Goal: Transaction & Acquisition: Purchase product/service

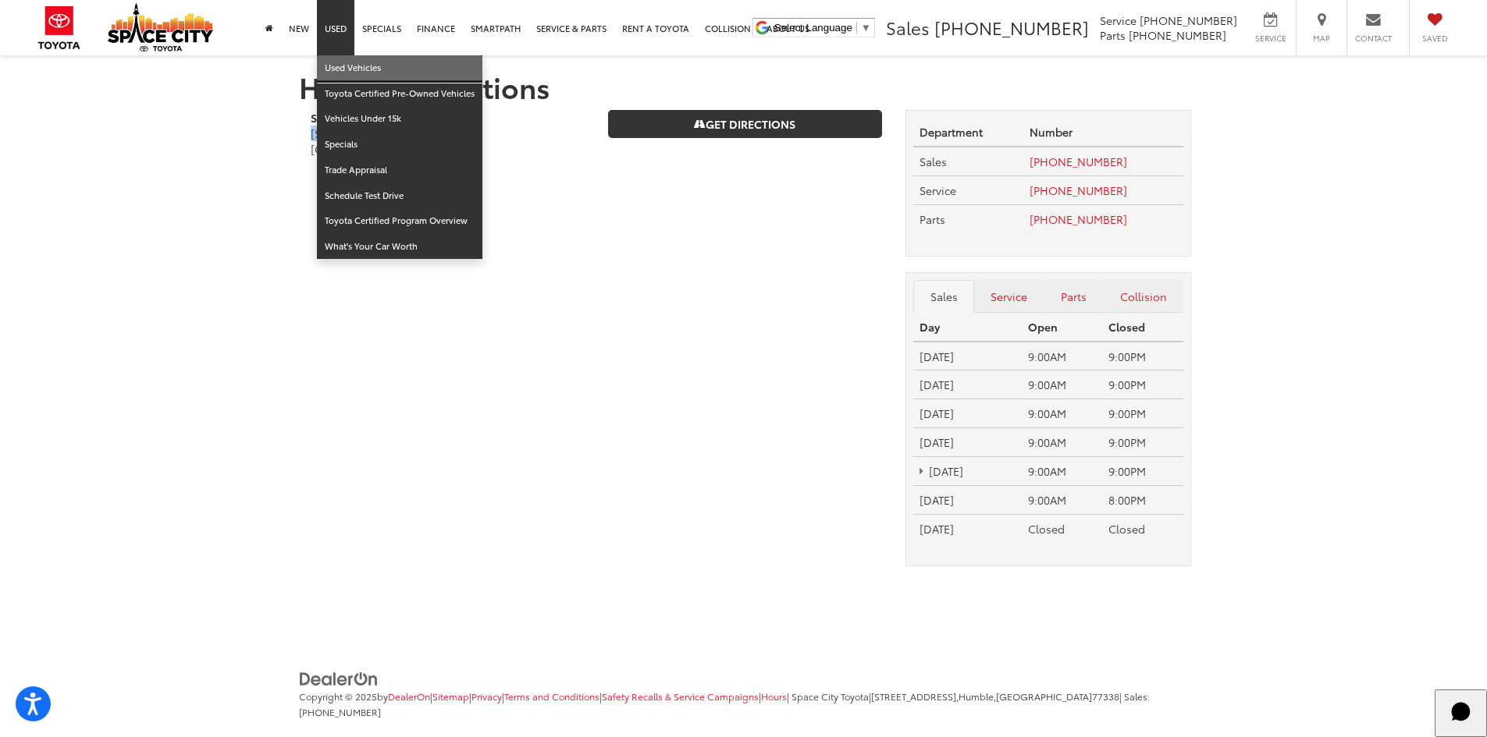
click at [332, 69] on link "Used Vehicles" at bounding box center [399, 68] width 165 height 26
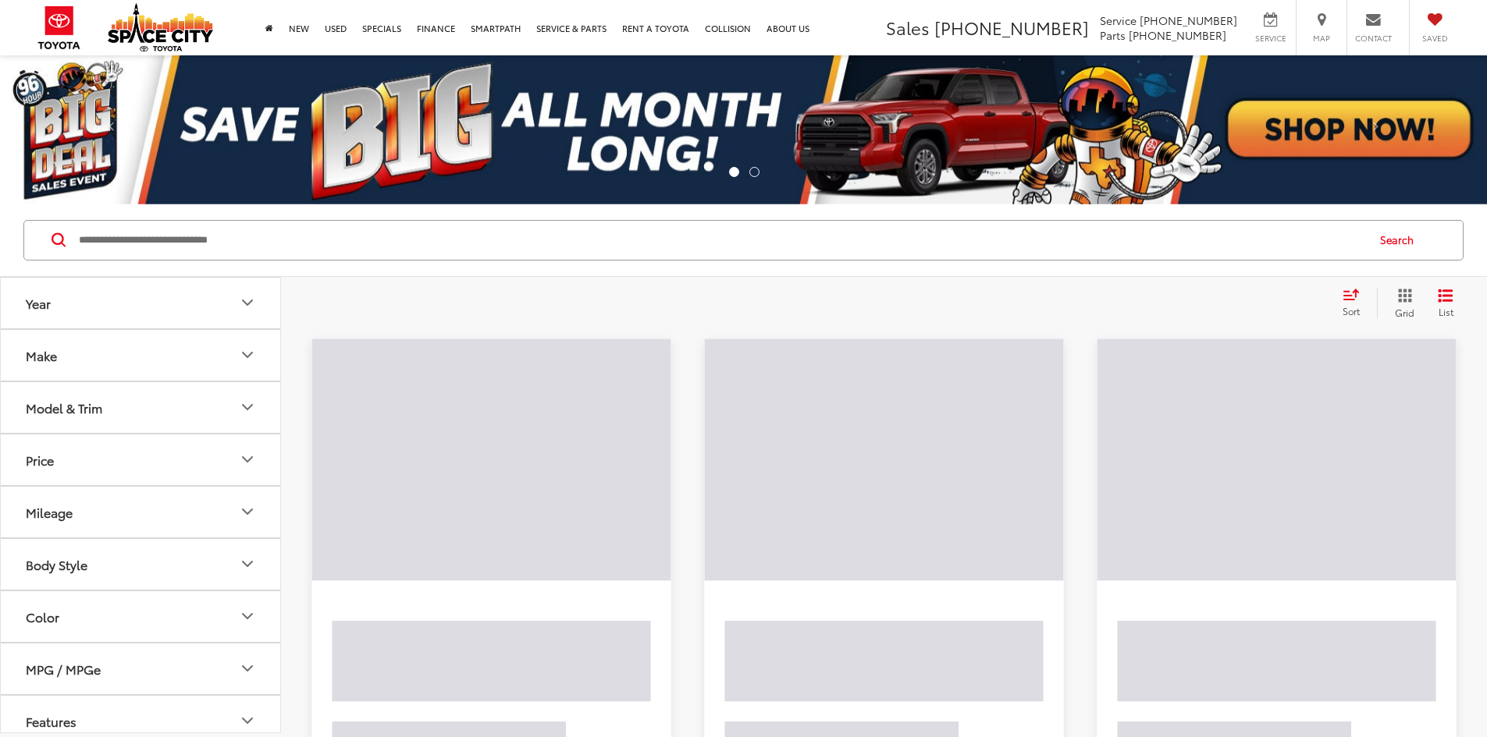
click at [230, 245] on input "Search by Make, Model, or Keyword" at bounding box center [721, 240] width 1288 height 37
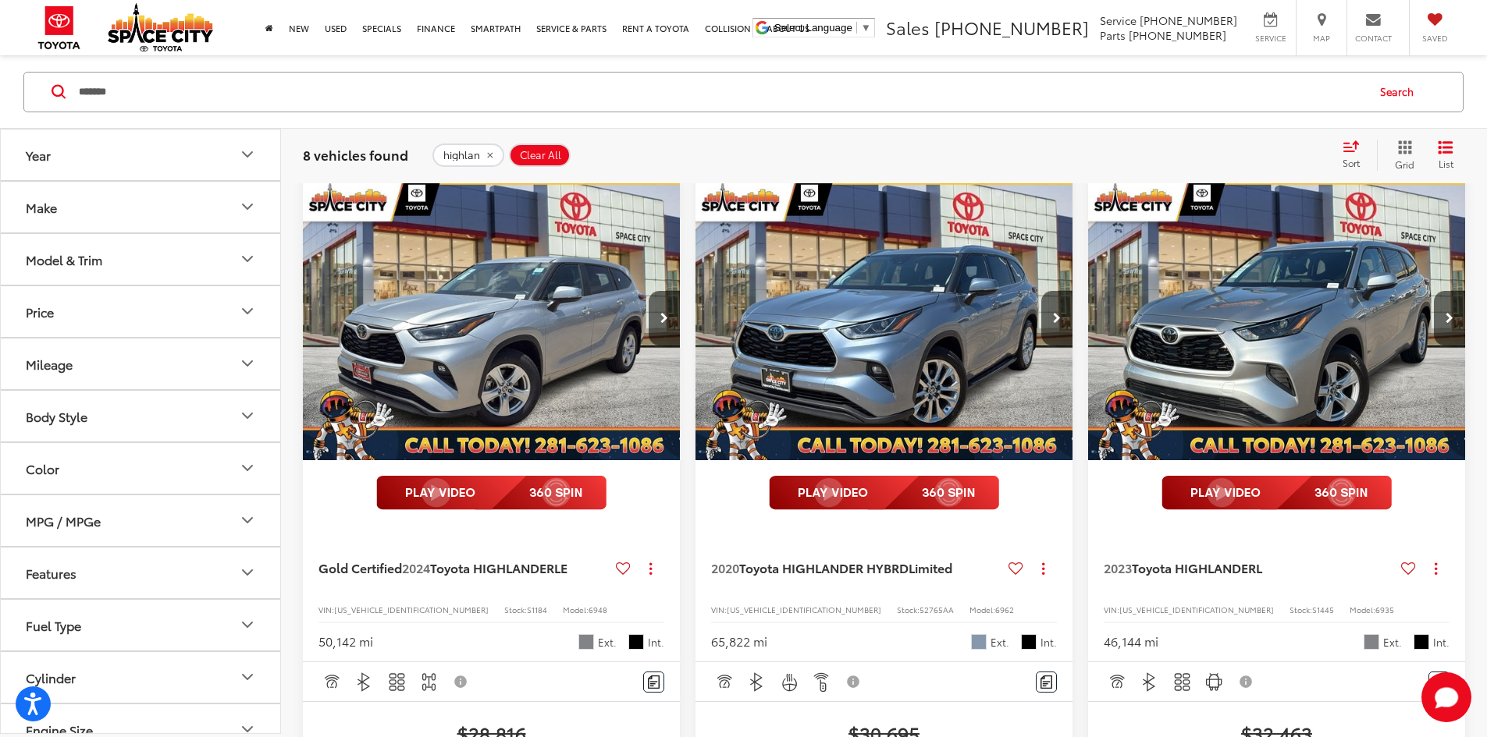
scroll to position [156, 0]
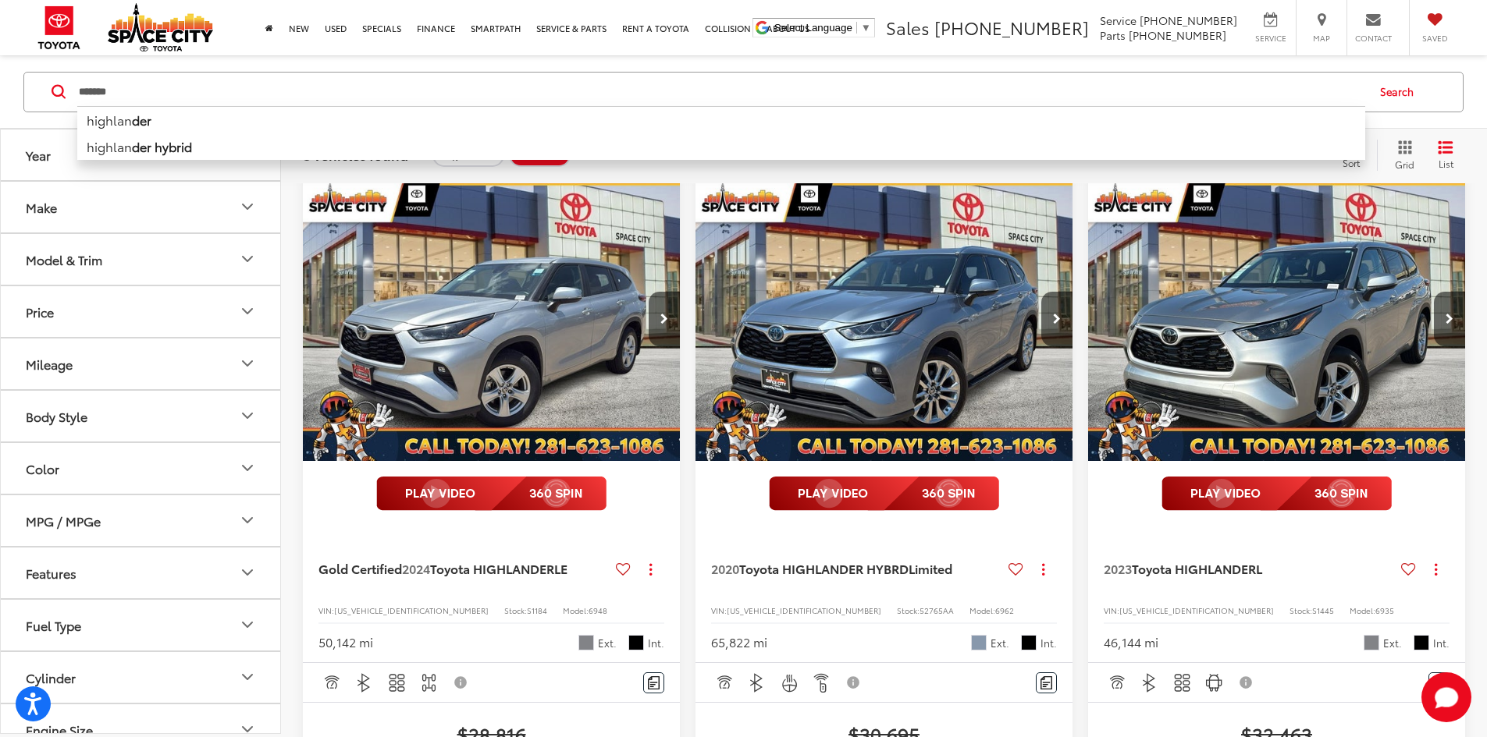
drag, startPoint x: 218, startPoint y: 101, endPoint x: 23, endPoint y: 80, distance: 195.5
click at [23, 80] on div "******* ******* highlan der highlan der hybrid Search" at bounding box center [743, 91] width 1440 height 41
type input "*"
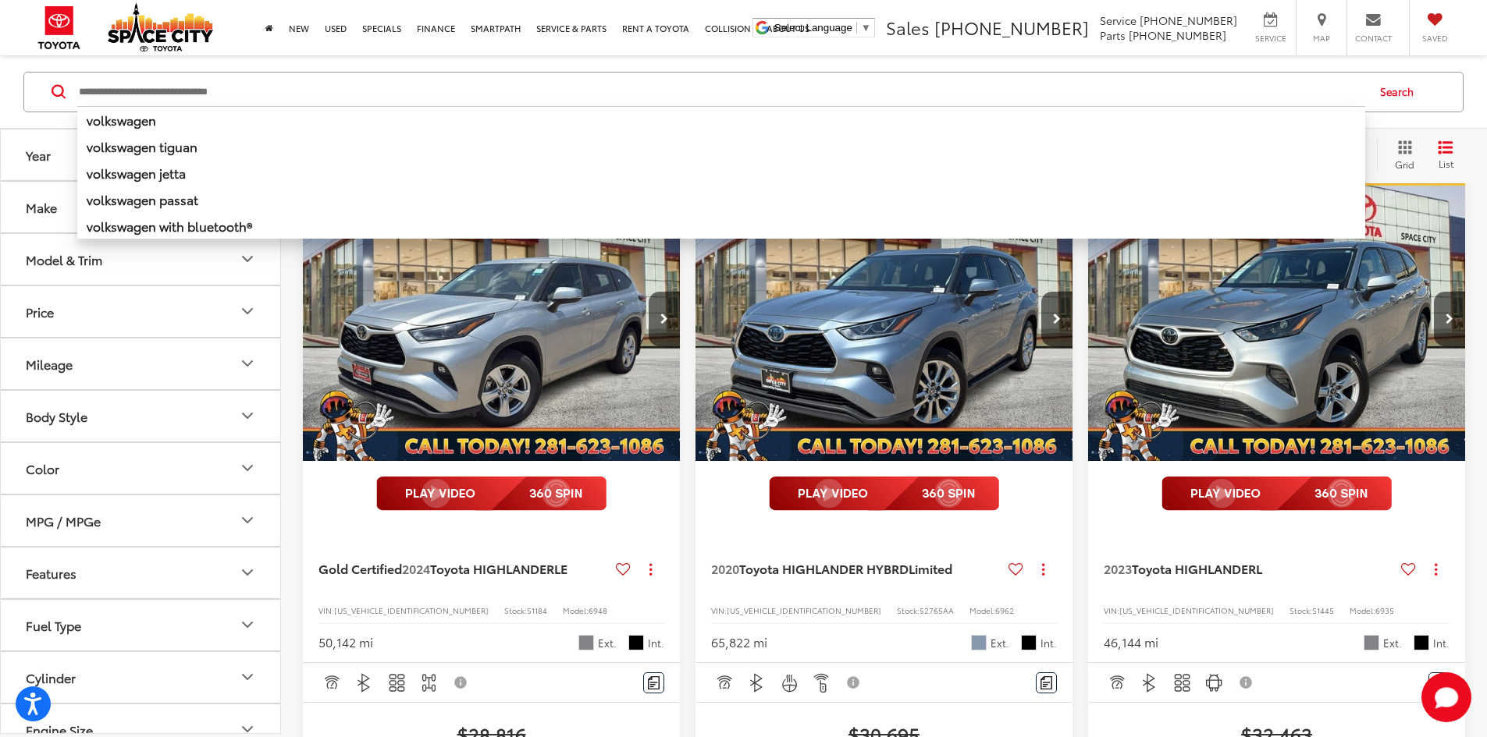
paste input "******"
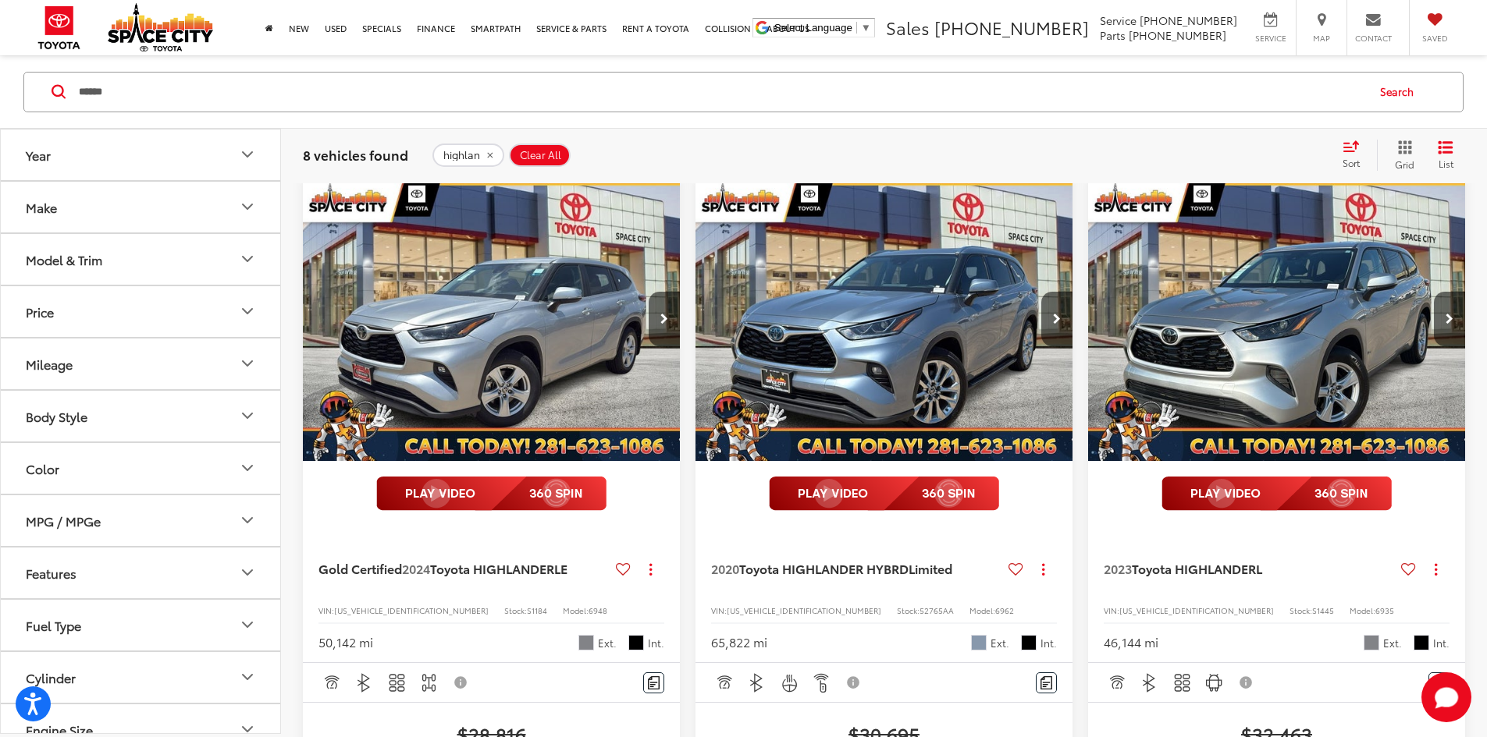
scroll to position [149, 0]
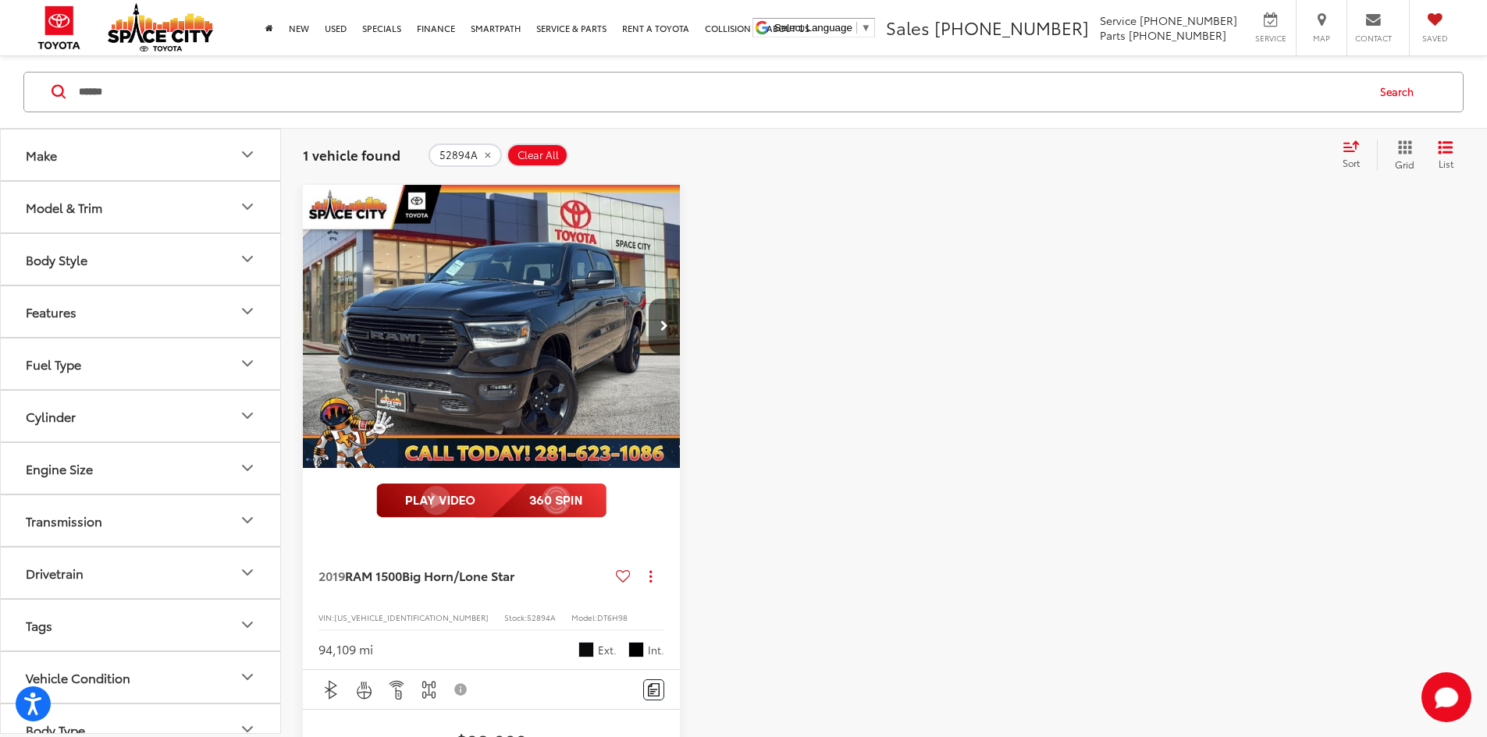
type input "******"
click at [453, 567] on span "2019 RAM 1500 Big Horn/Lone Star" at bounding box center [419, 575] width 202 height 17
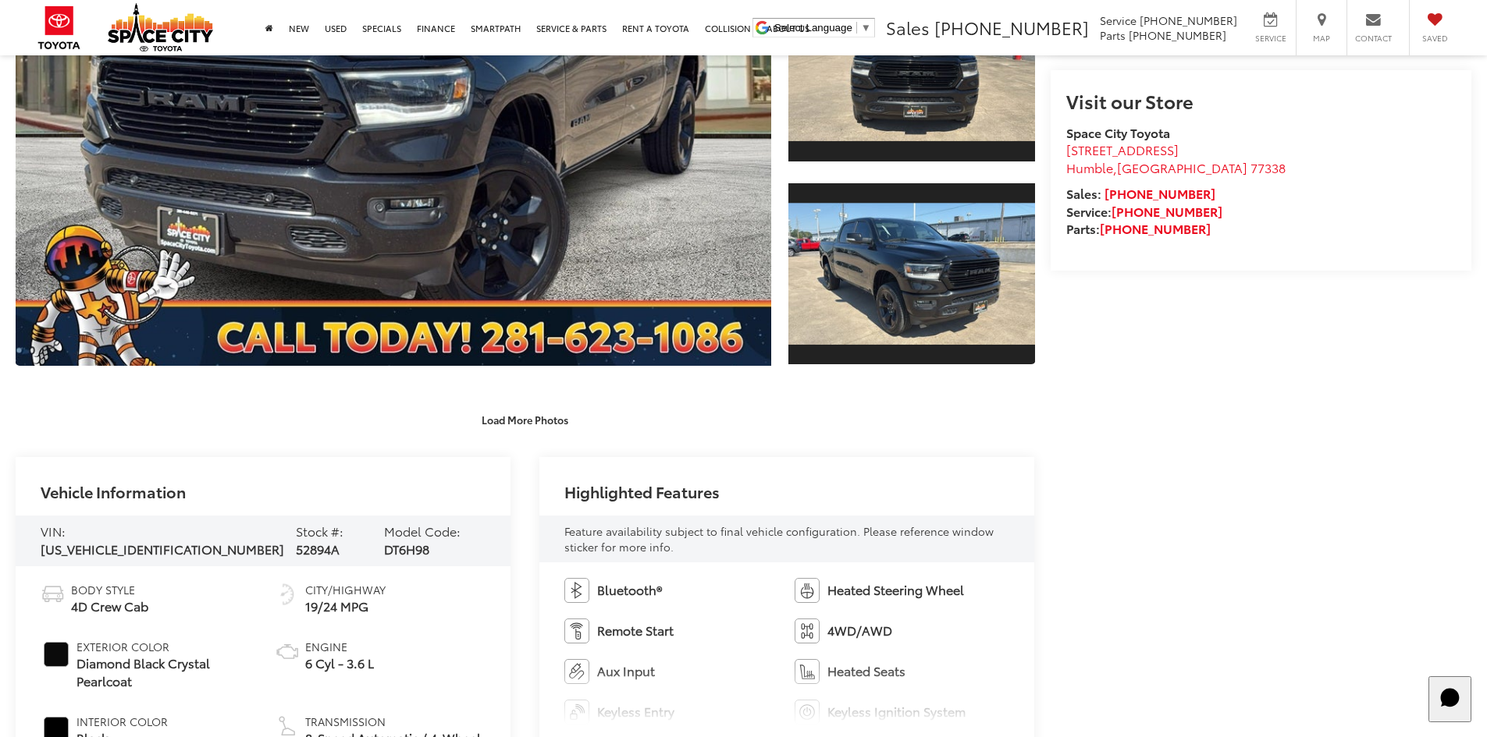
scroll to position [468, 0]
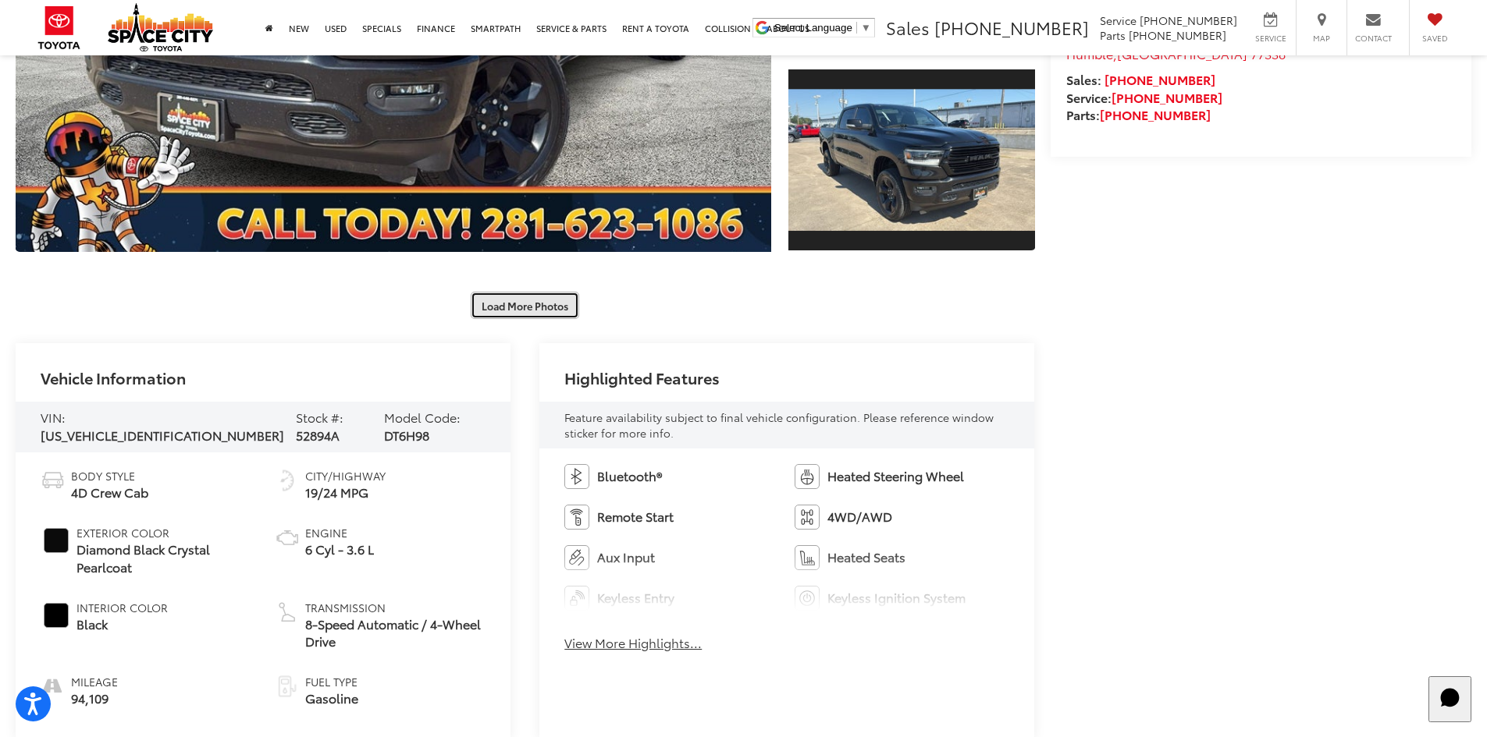
click at [520, 293] on button "Load More Photos" at bounding box center [525, 305] width 108 height 27
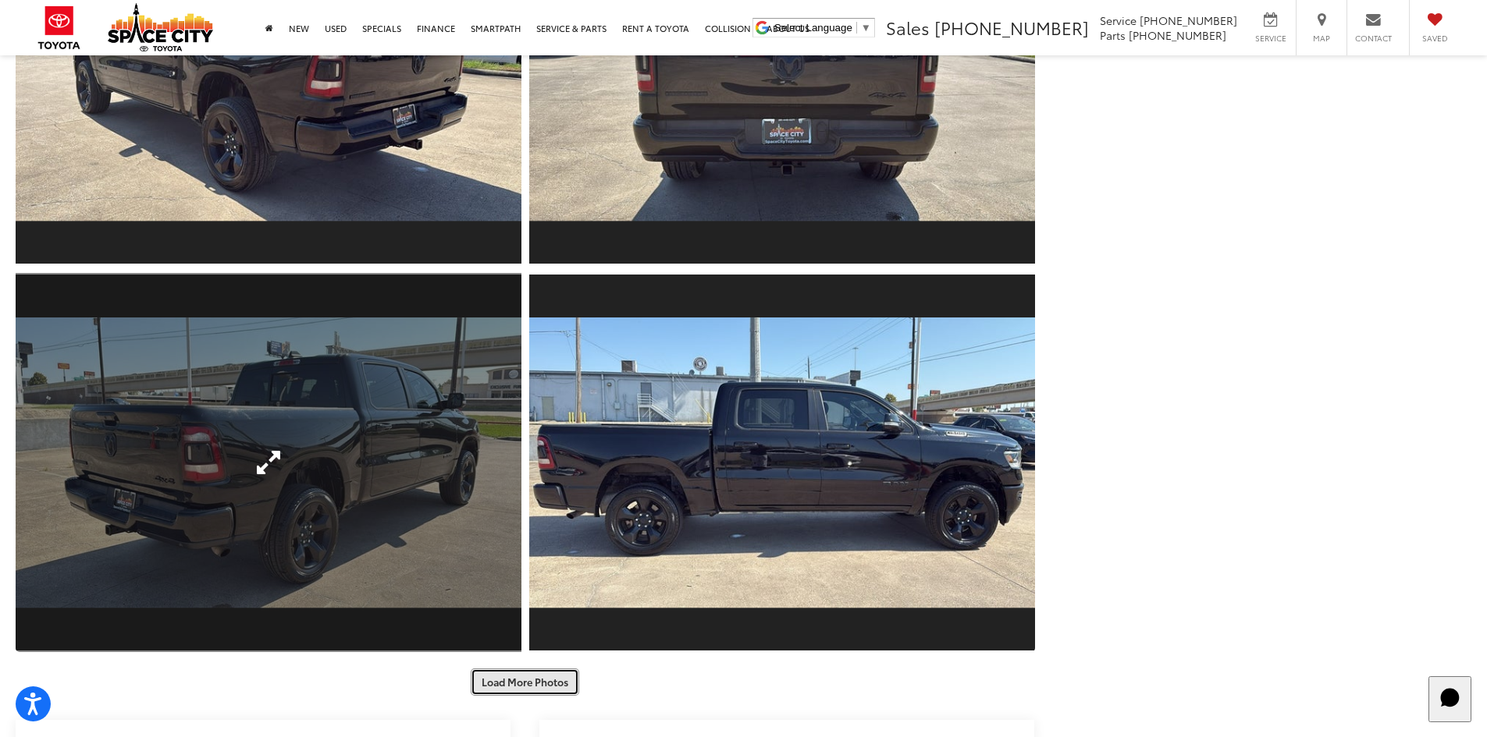
scroll to position [858, 0]
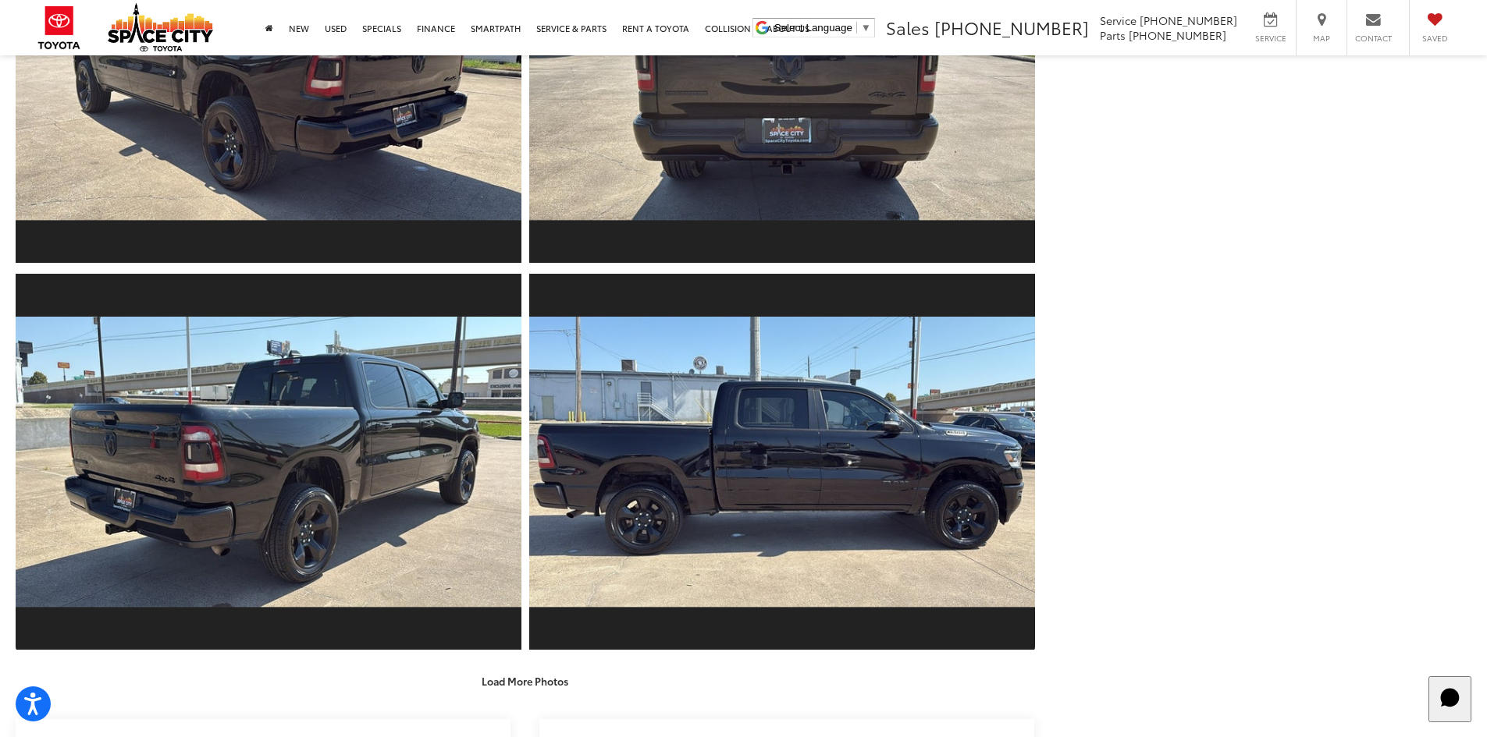
click at [526, 686] on button "Load More Photos" at bounding box center [525, 681] width 108 height 27
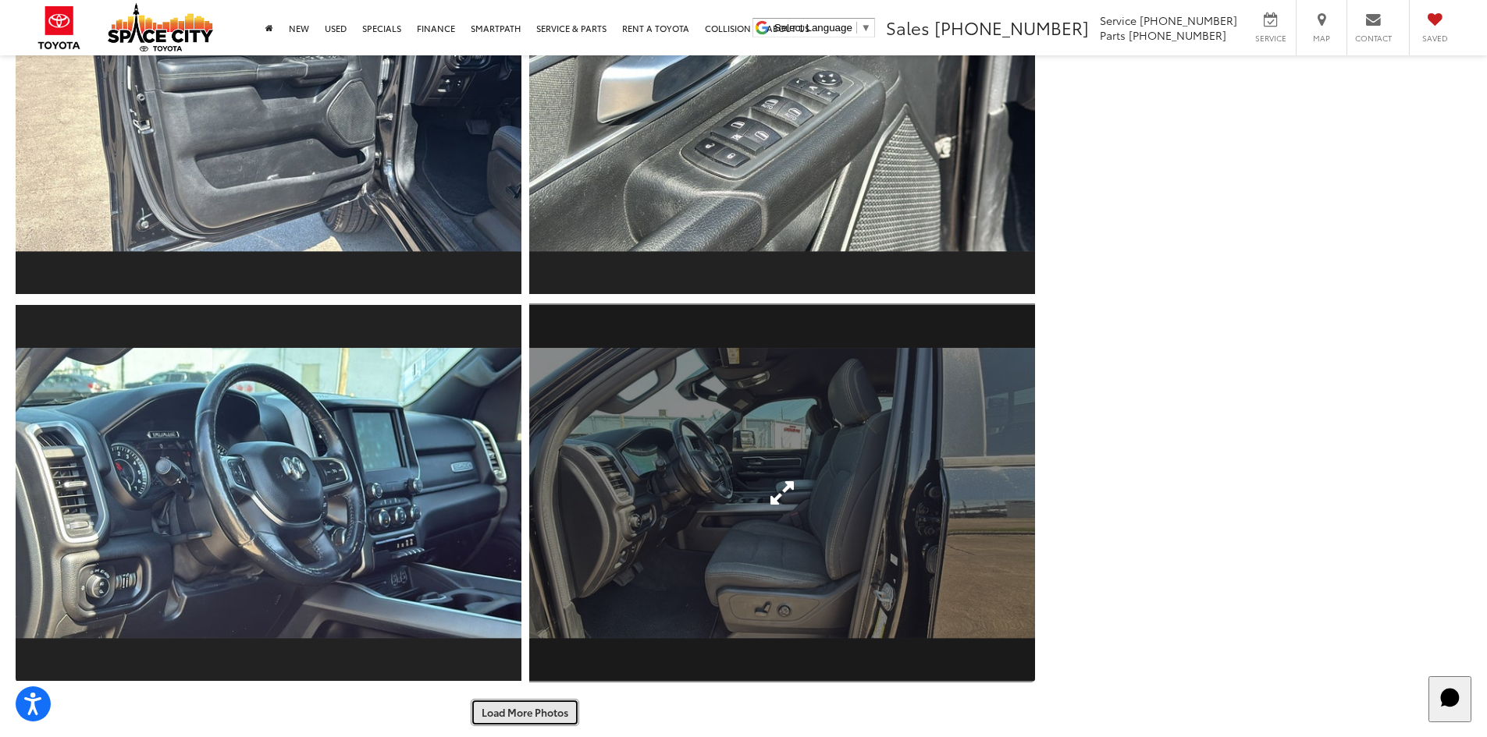
scroll to position [1639, 0]
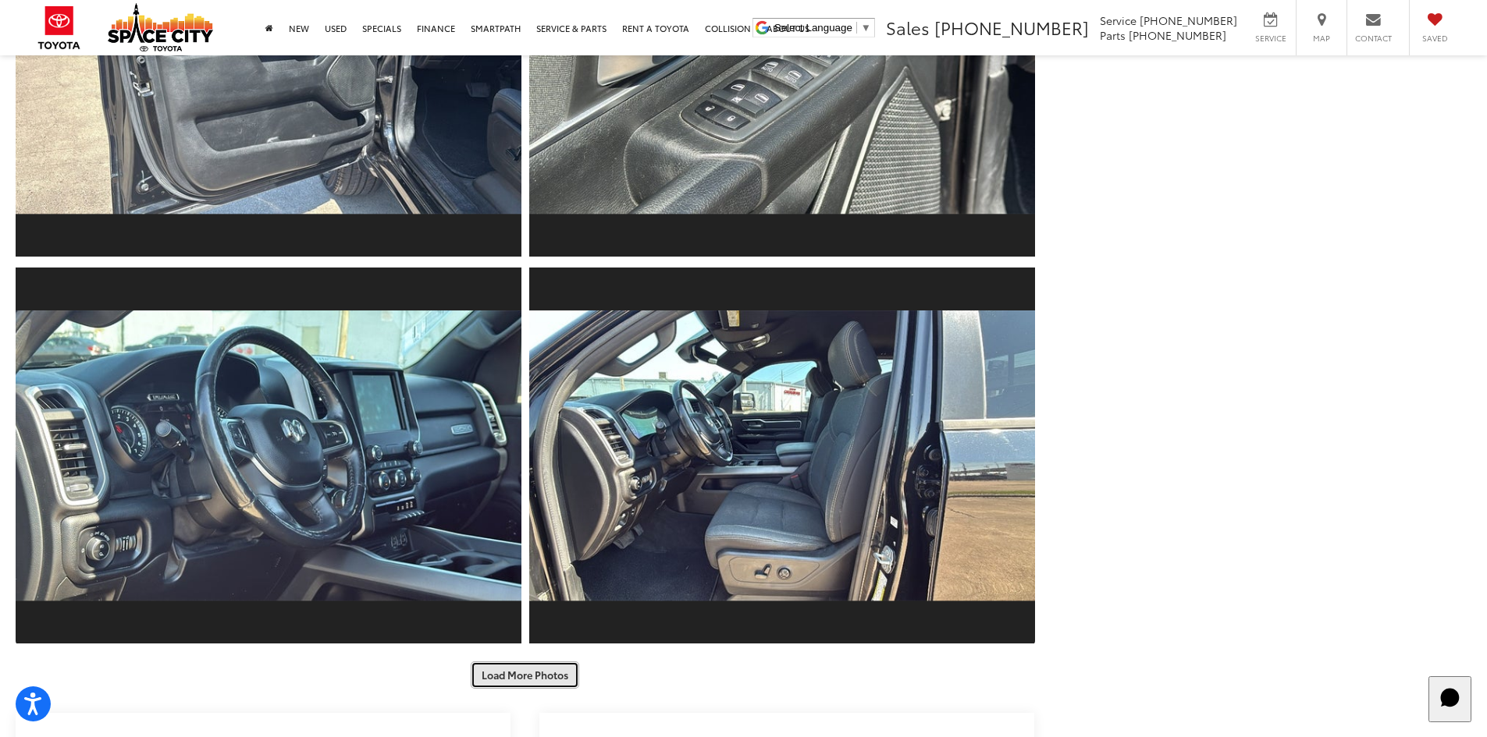
click at [531, 663] on button "Load More Photos" at bounding box center [525, 675] width 108 height 27
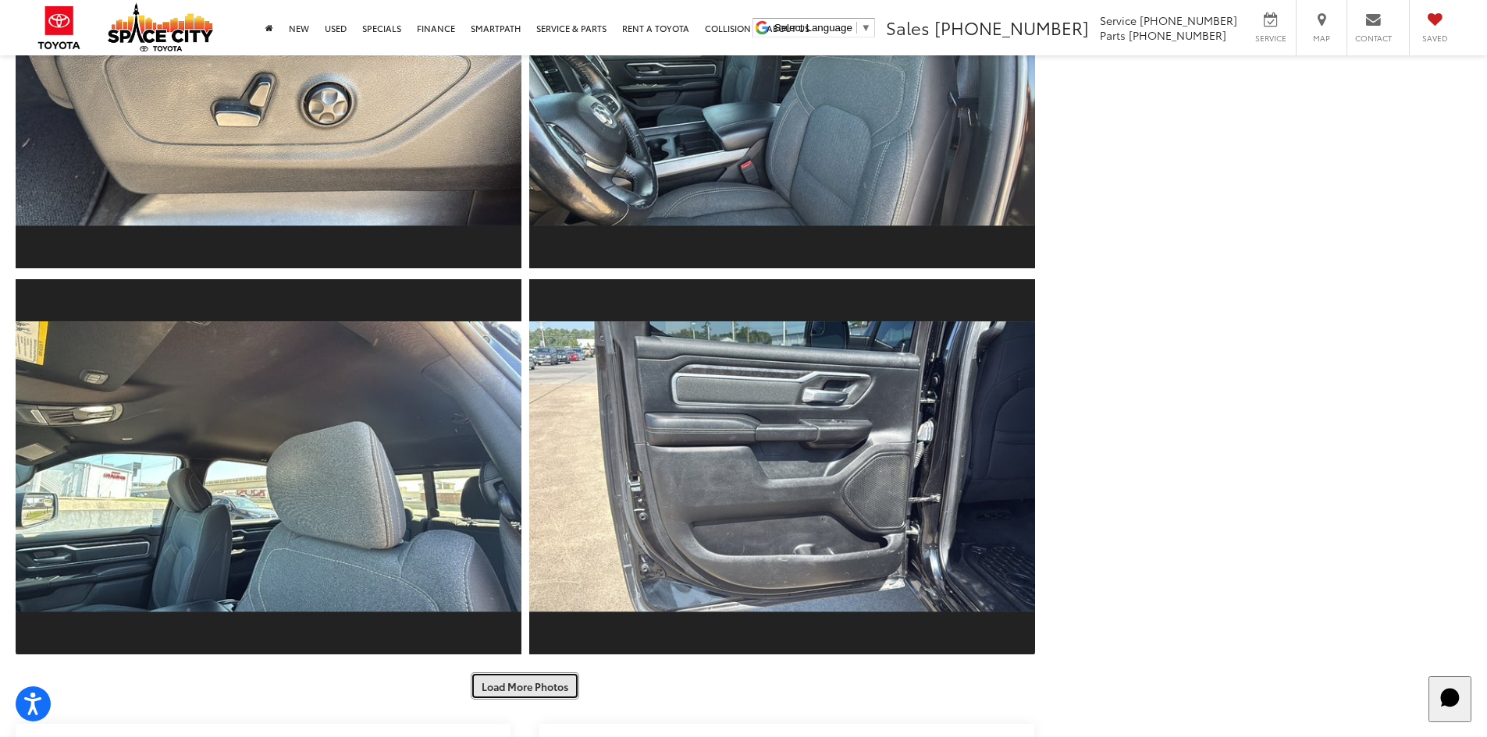
scroll to position [2497, 0]
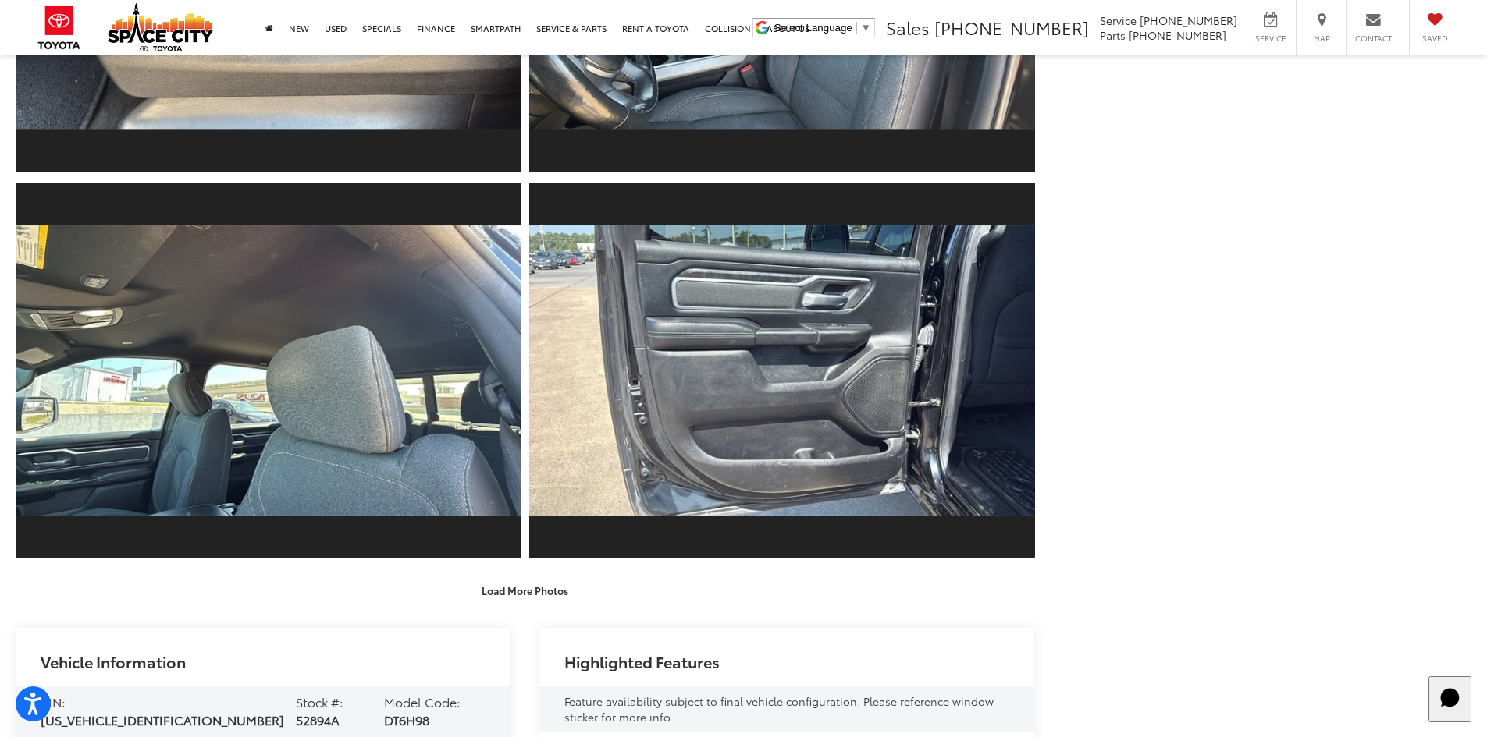
click at [520, 600] on button "Load More Photos" at bounding box center [525, 590] width 108 height 27
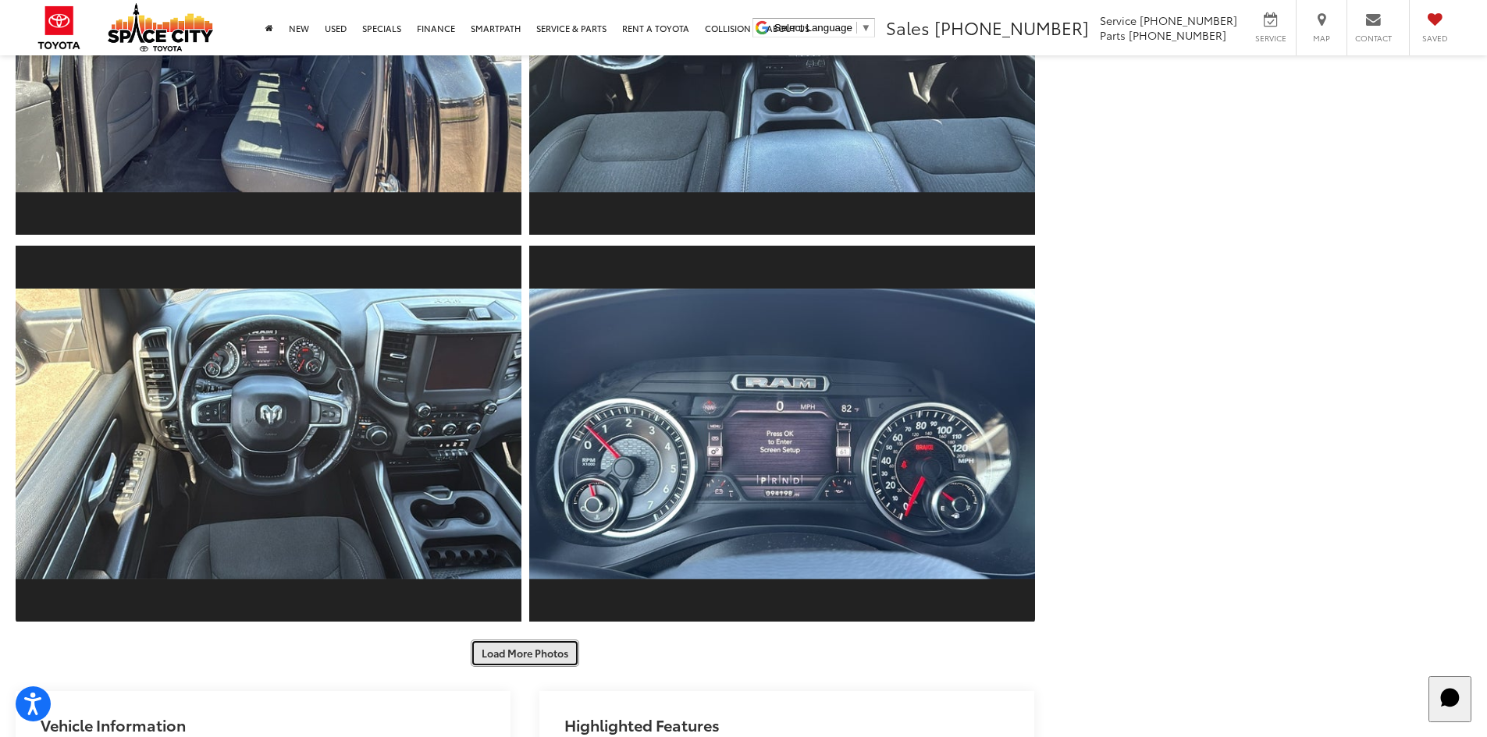
scroll to position [3356, 0]
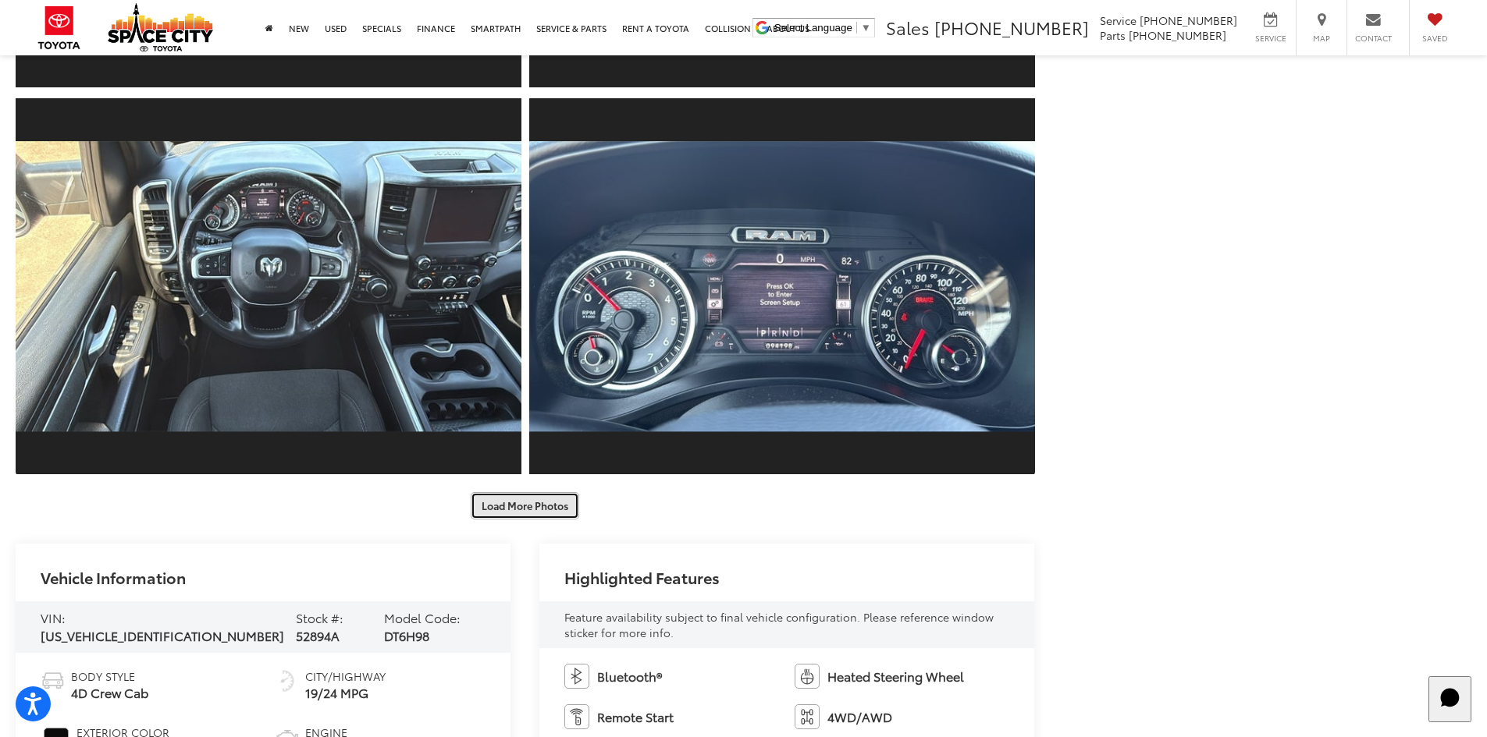
click at [522, 507] on button "Load More Photos" at bounding box center [525, 505] width 108 height 27
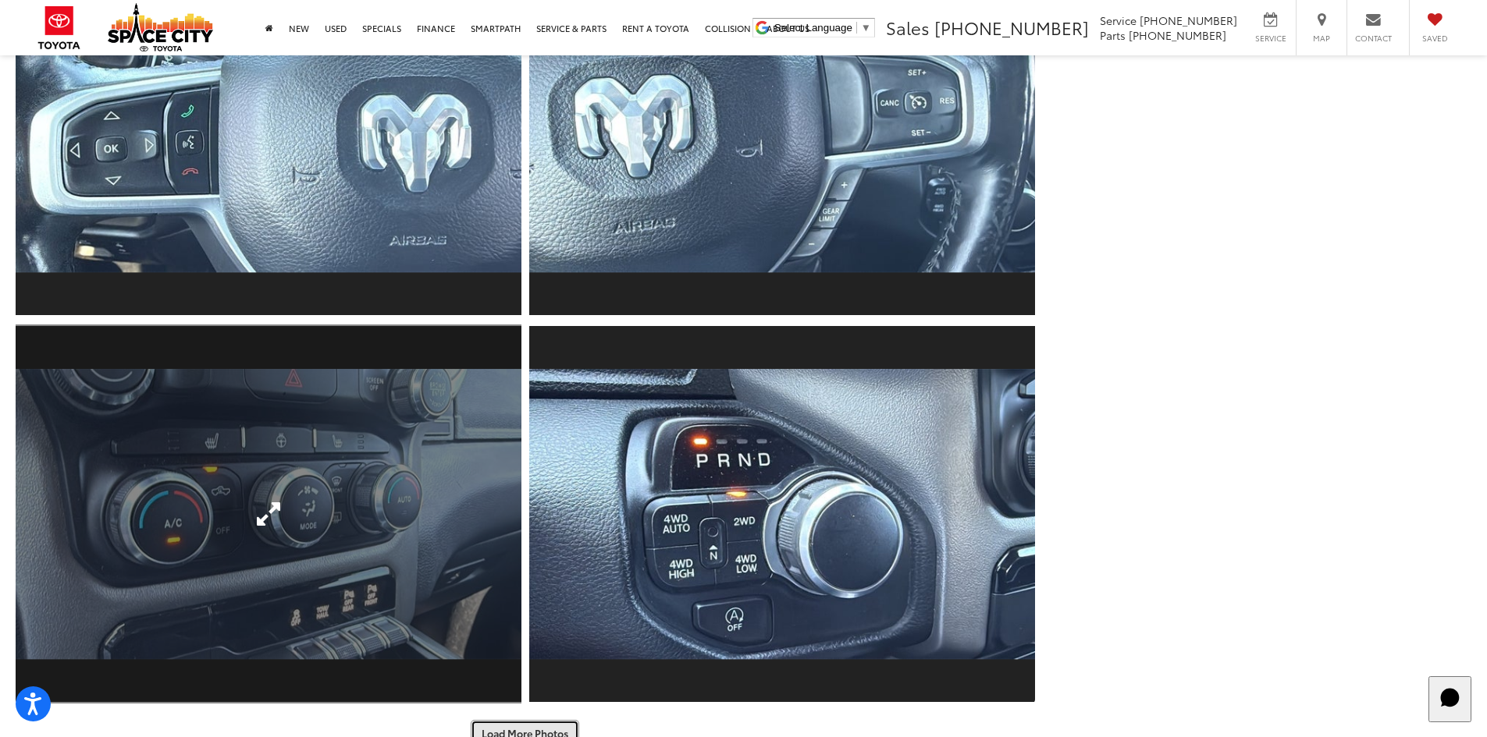
scroll to position [3980, 0]
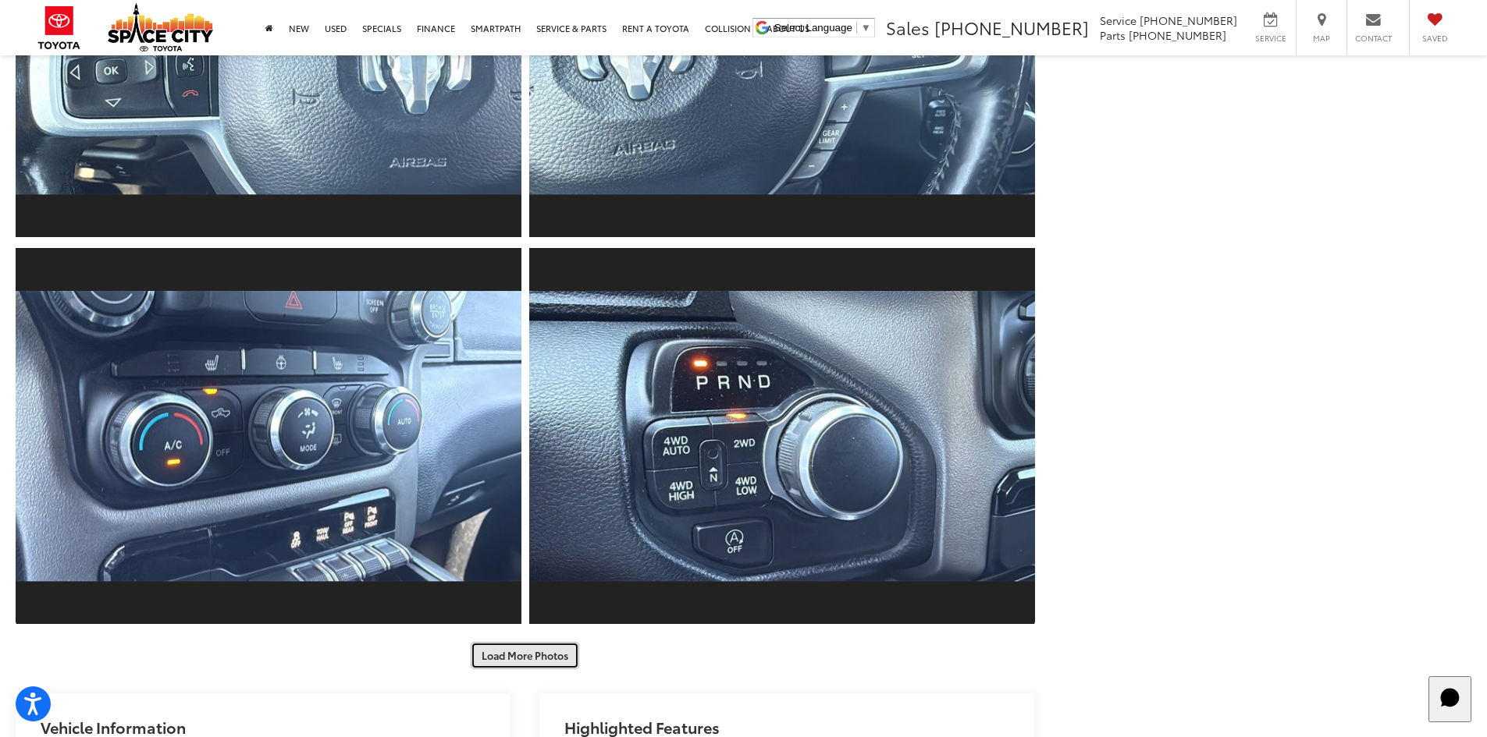
click at [524, 667] on button "Load More Photos" at bounding box center [525, 655] width 108 height 27
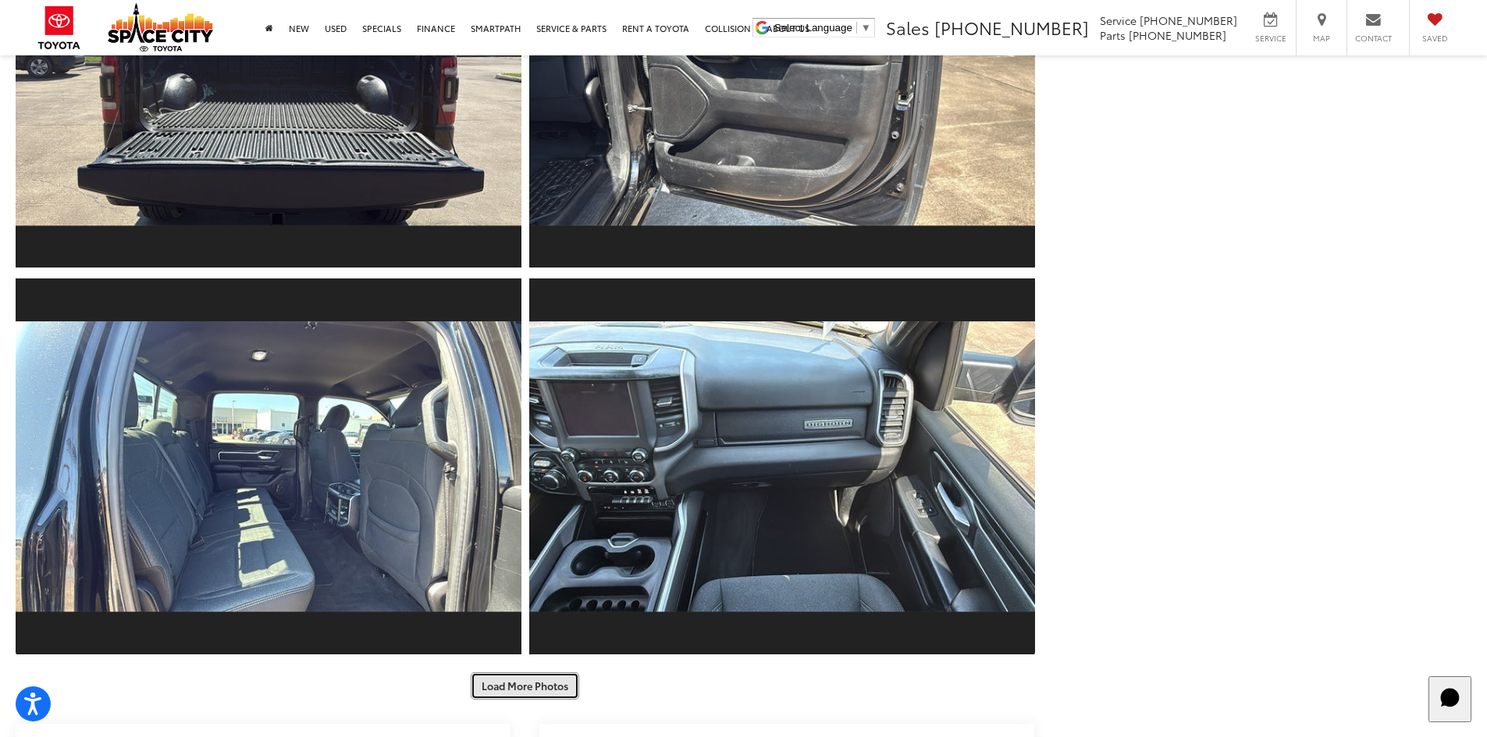
scroll to position [4839, 0]
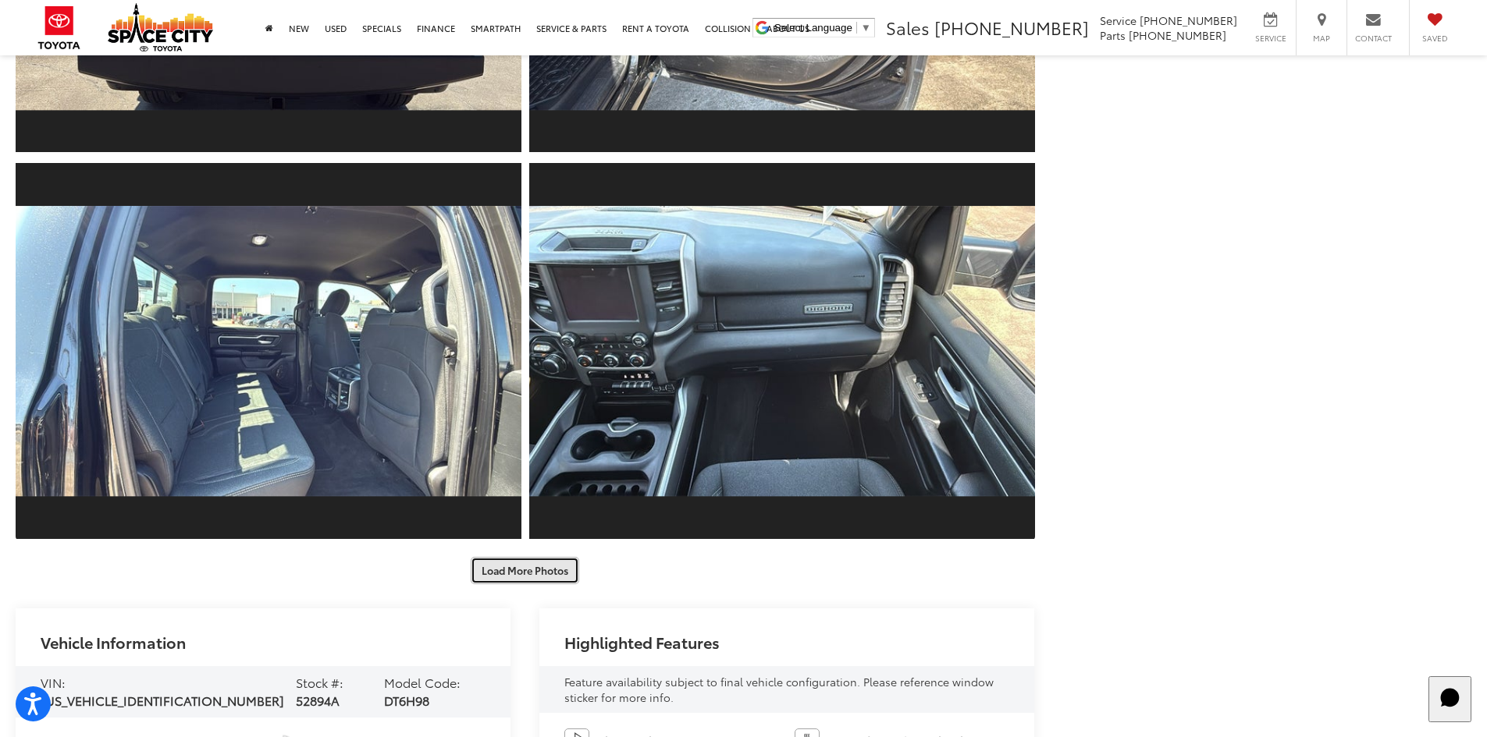
click at [528, 574] on button "Load More Photos" at bounding box center [525, 570] width 108 height 27
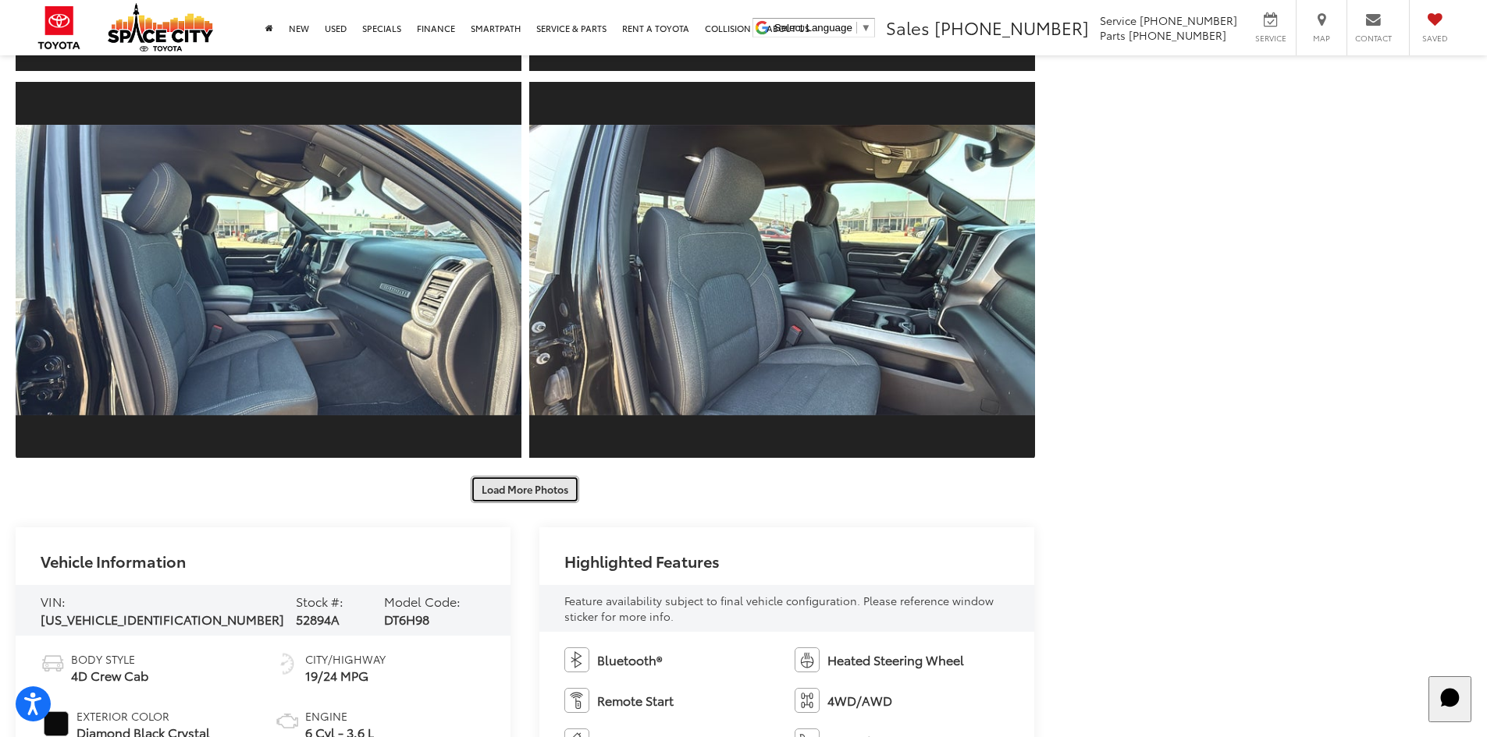
scroll to position [5697, 0]
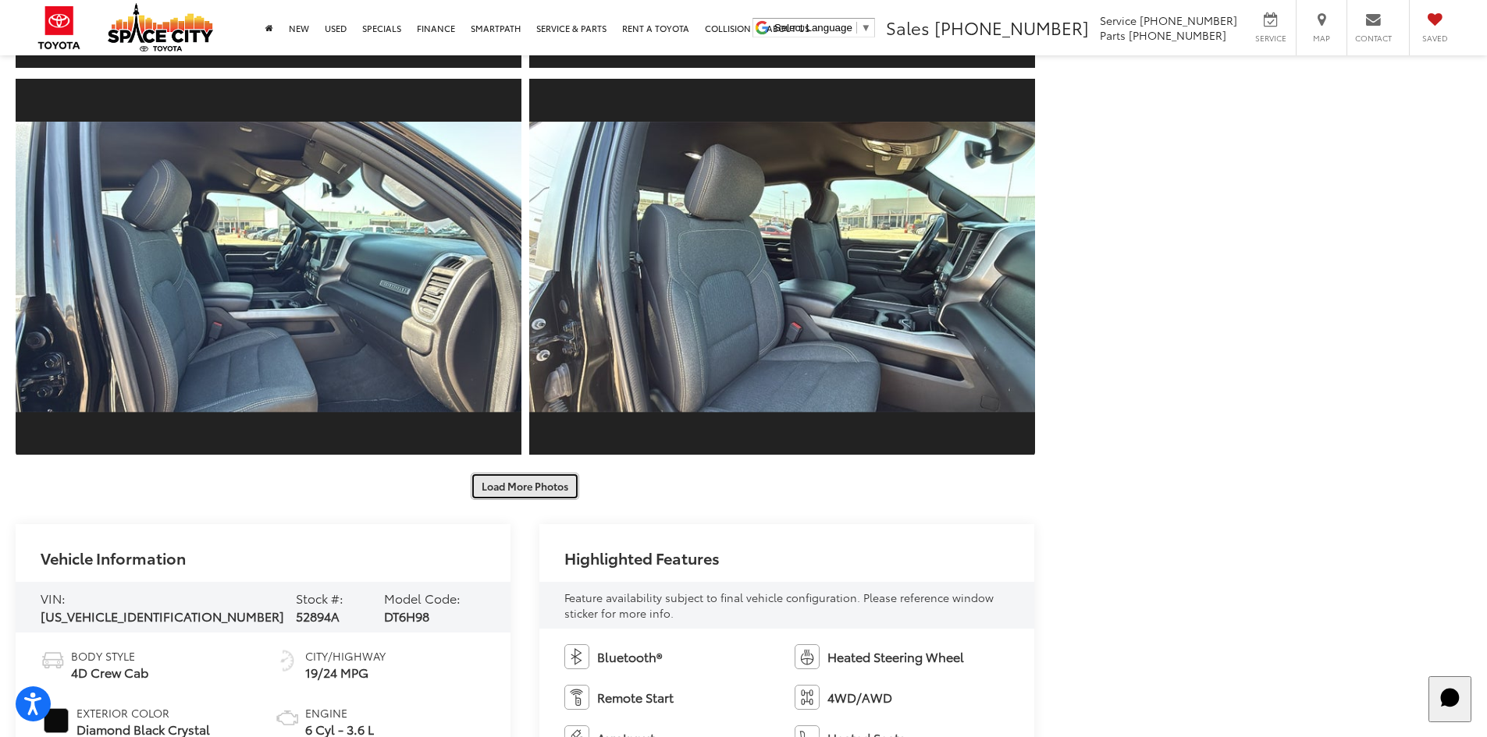
click at [539, 476] on button "Load More Photos" at bounding box center [525, 486] width 108 height 27
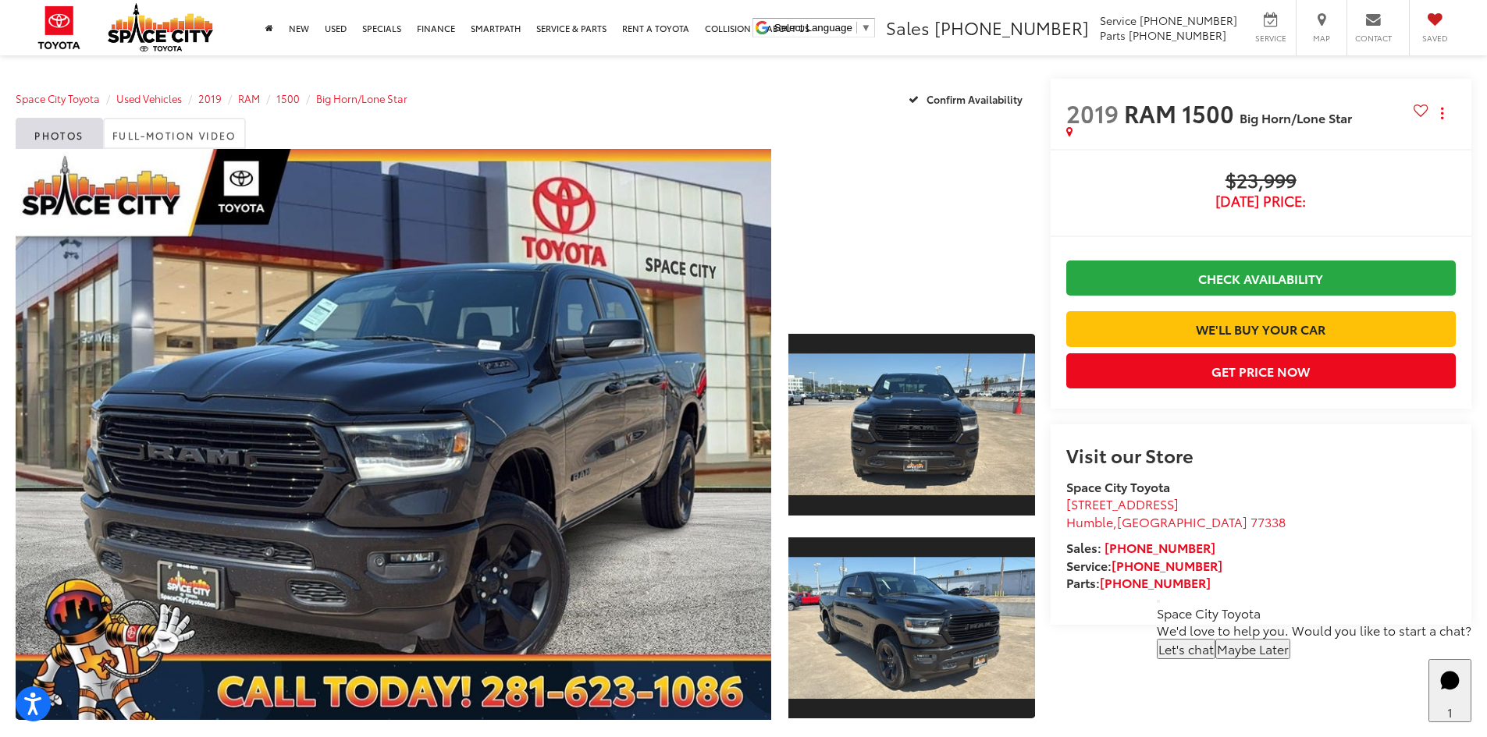
scroll to position [78, 0]
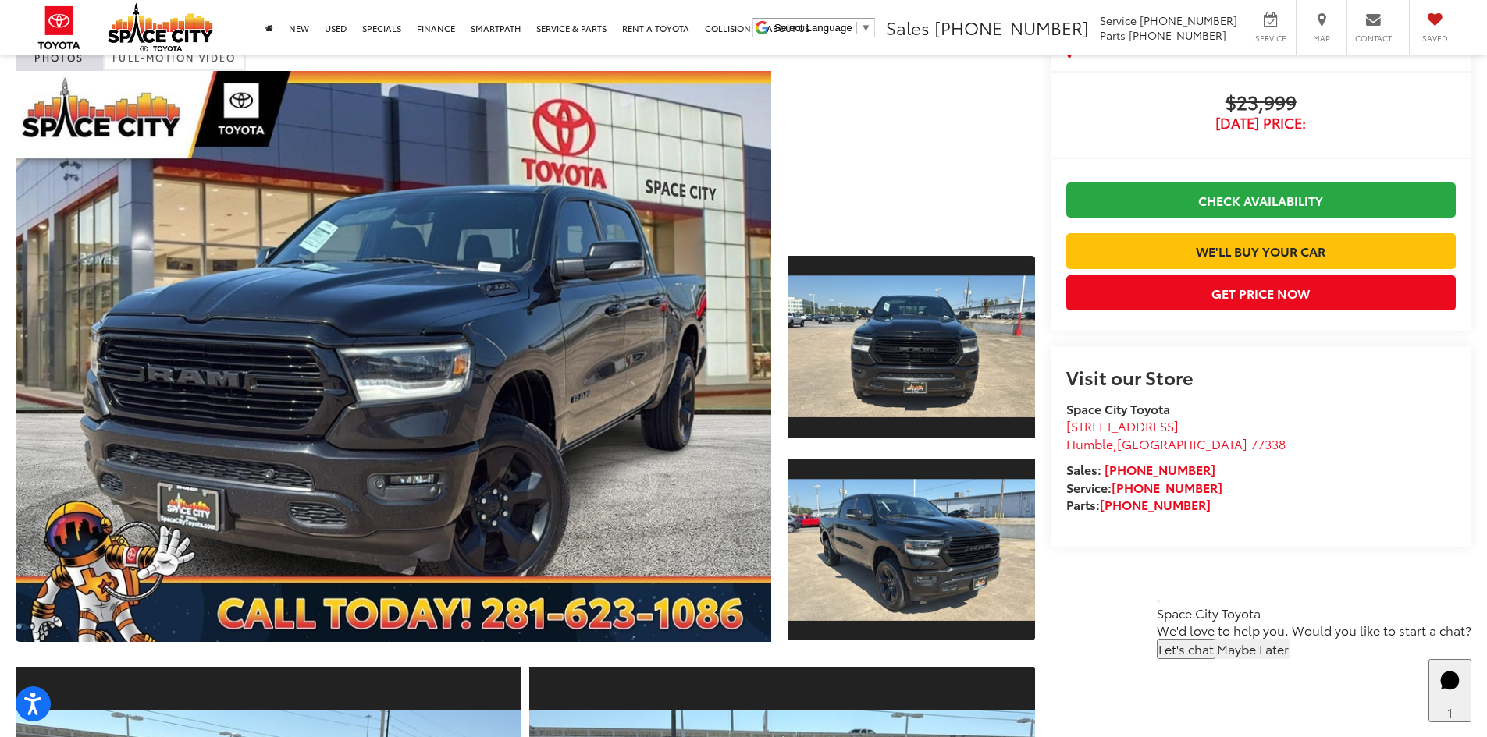
click at [1290, 659] on button "Maybe Later" at bounding box center [1252, 649] width 75 height 20
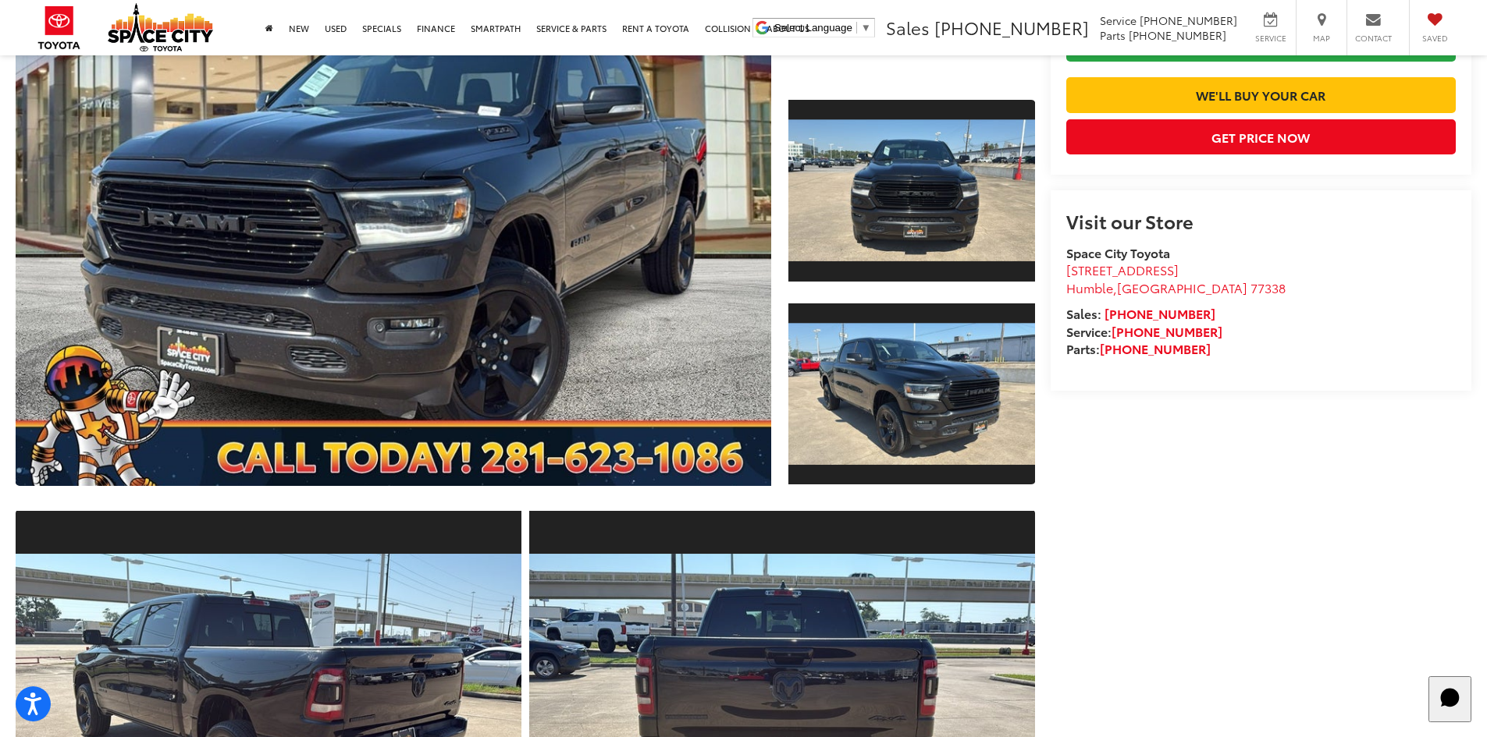
scroll to position [0, 0]
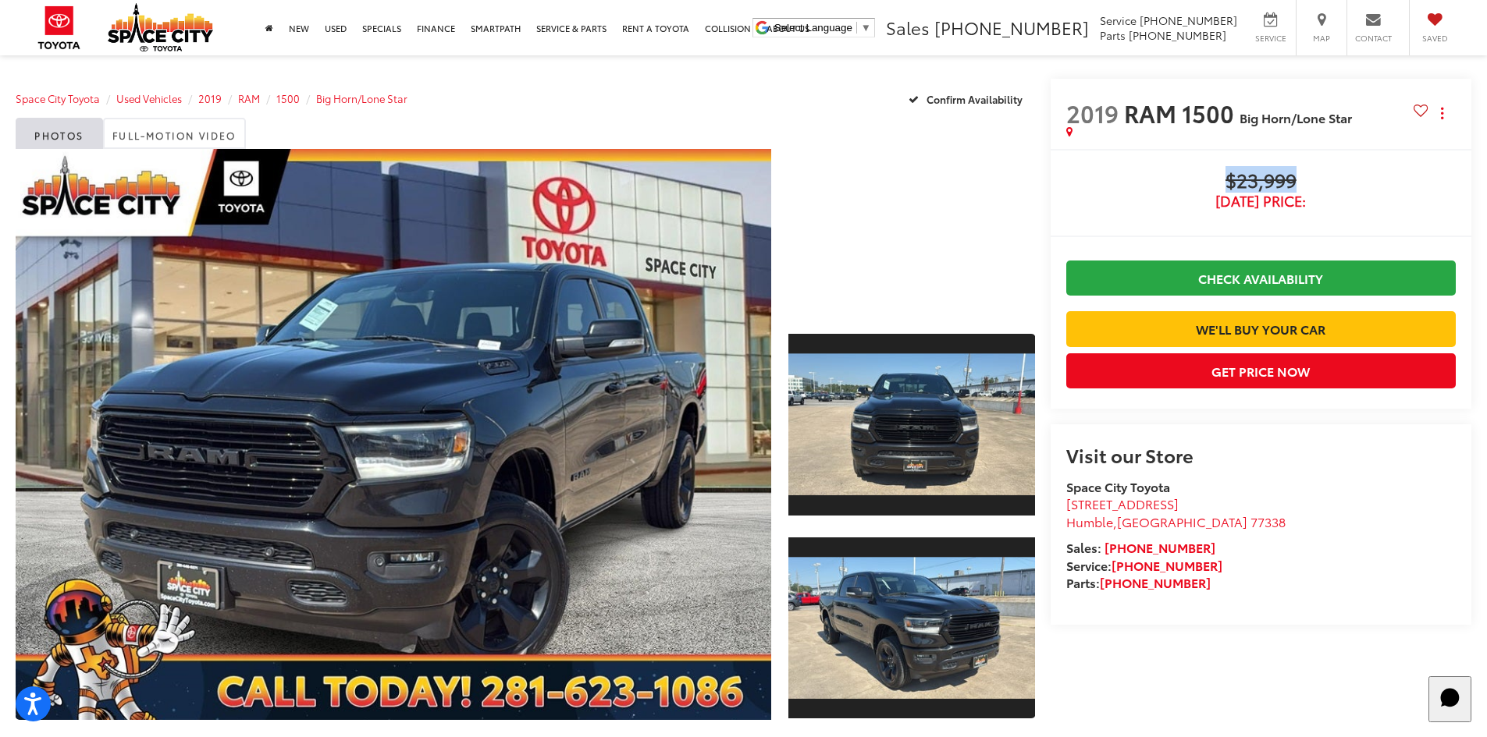
drag, startPoint x: 1195, startPoint y: 180, endPoint x: 1384, endPoint y: 168, distance: 190.1
click at [1384, 168] on div "Buy $23,999 Today's Price: Check Availability We'll Buy Your Car $23,999 Today'…" at bounding box center [1260, 279] width 421 height 260
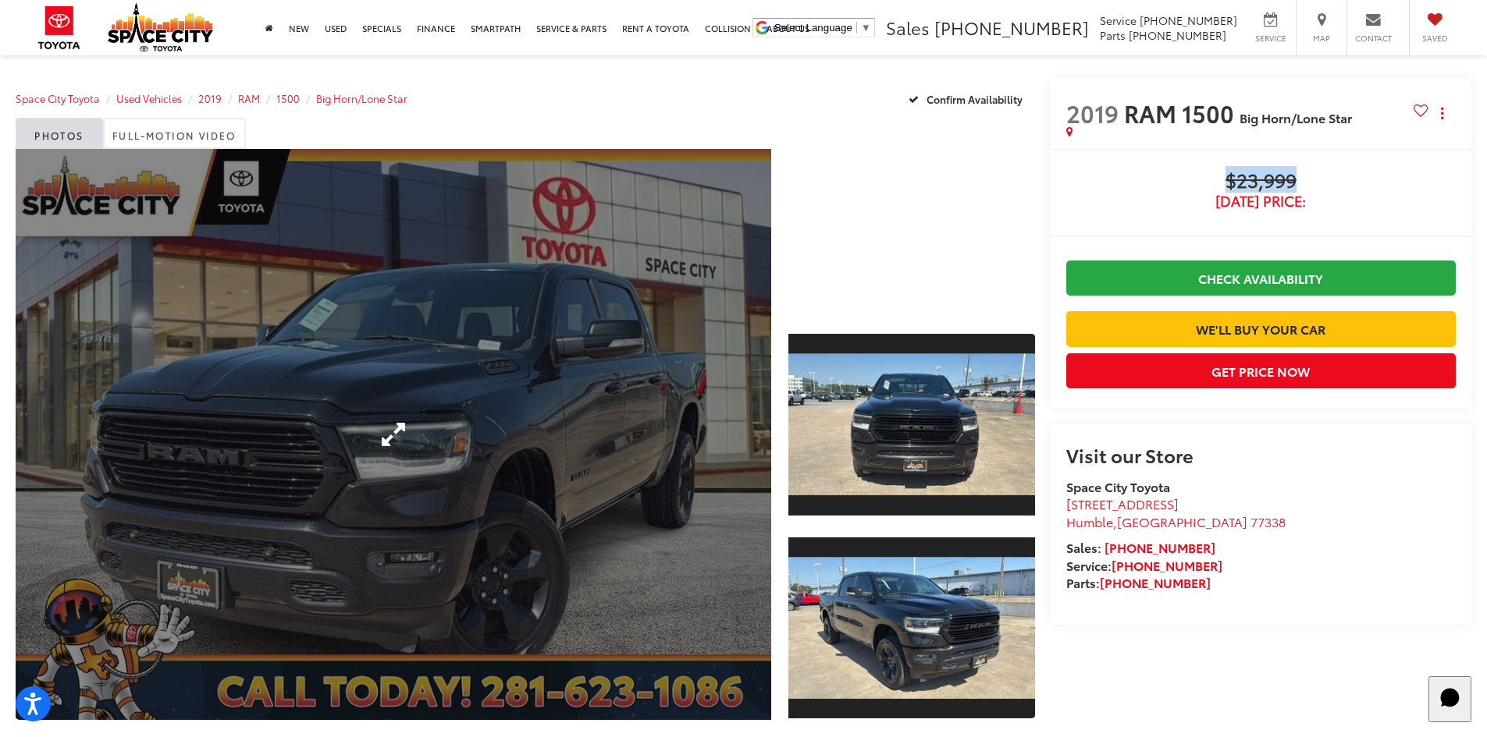
copy span "$23,999"
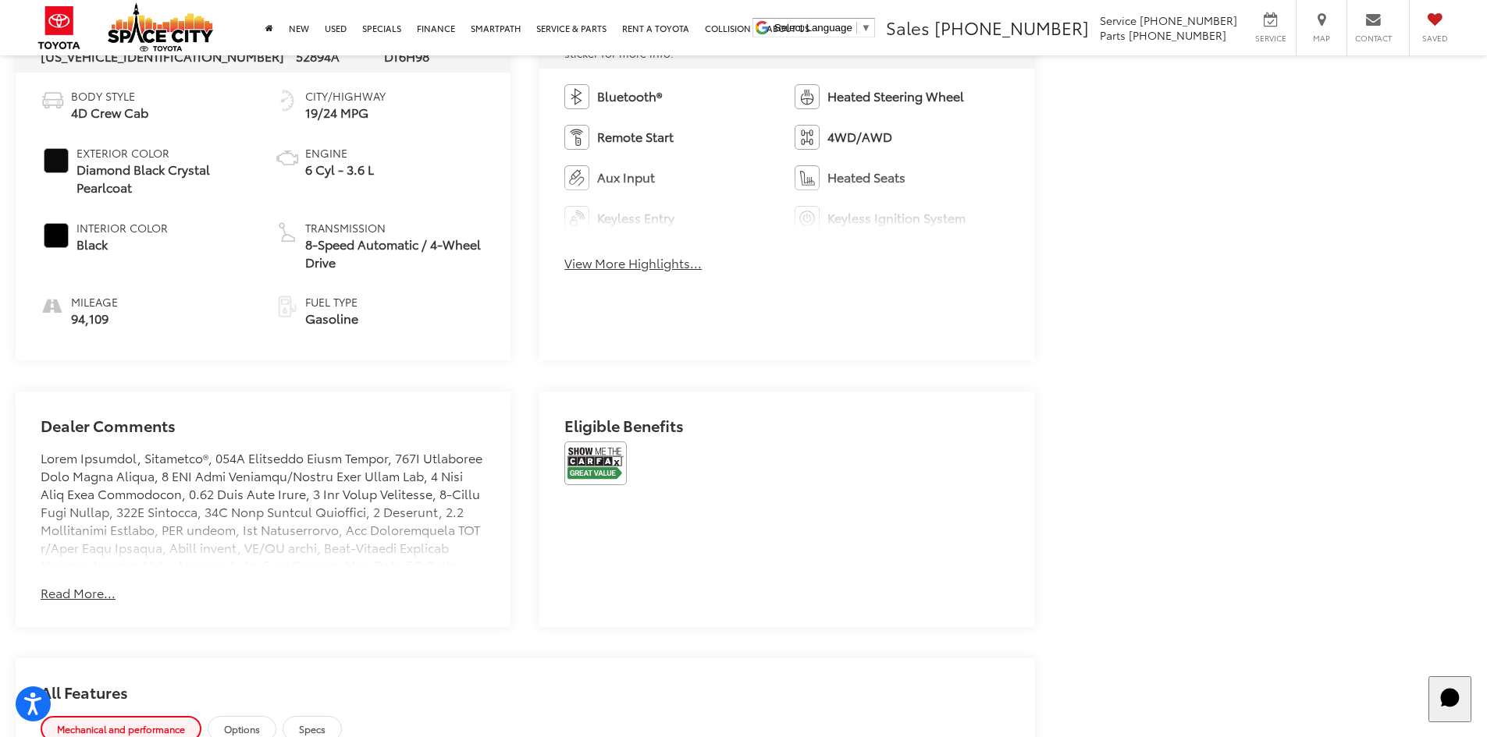
scroll to position [6321, 0]
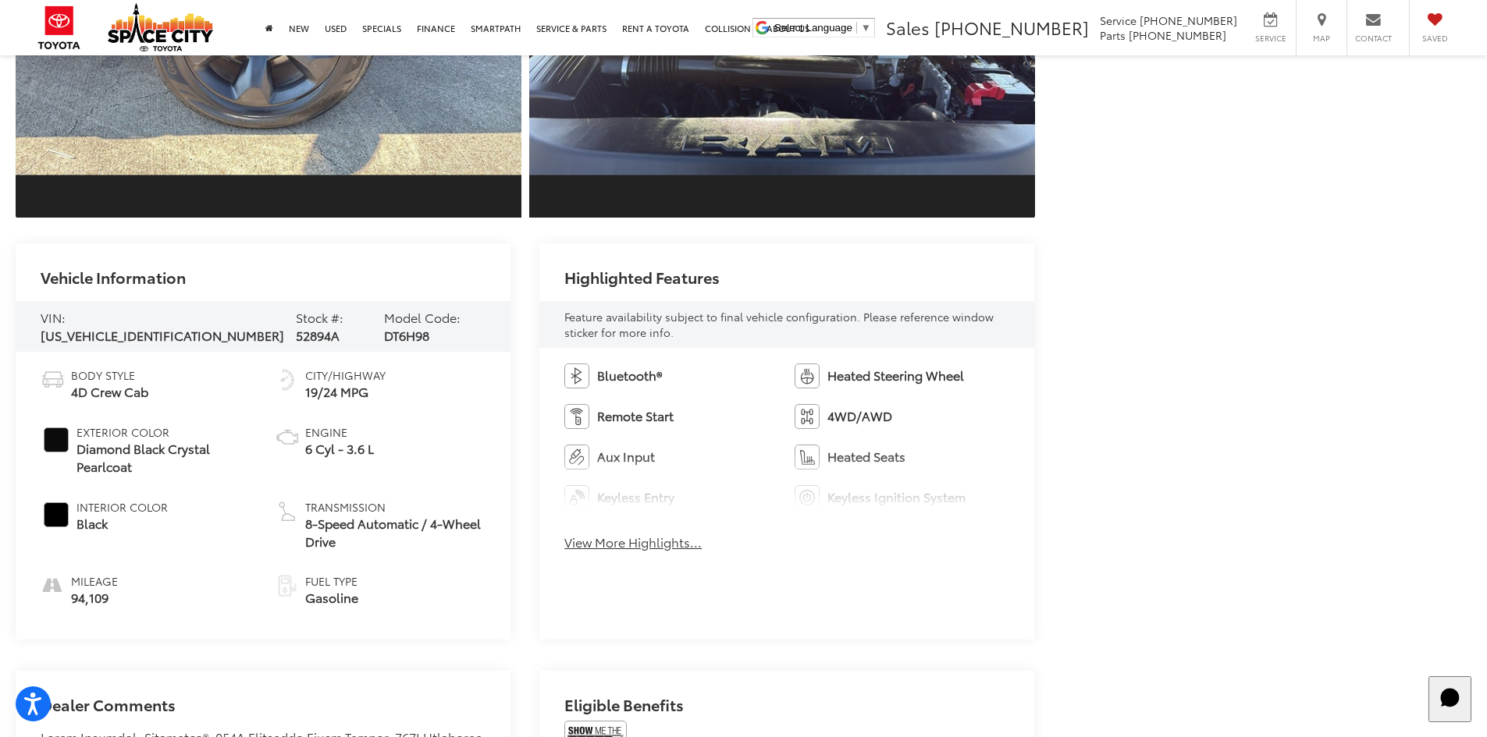
click at [296, 326] on span "52894A" at bounding box center [318, 335] width 44 height 18
copy span "52894A"
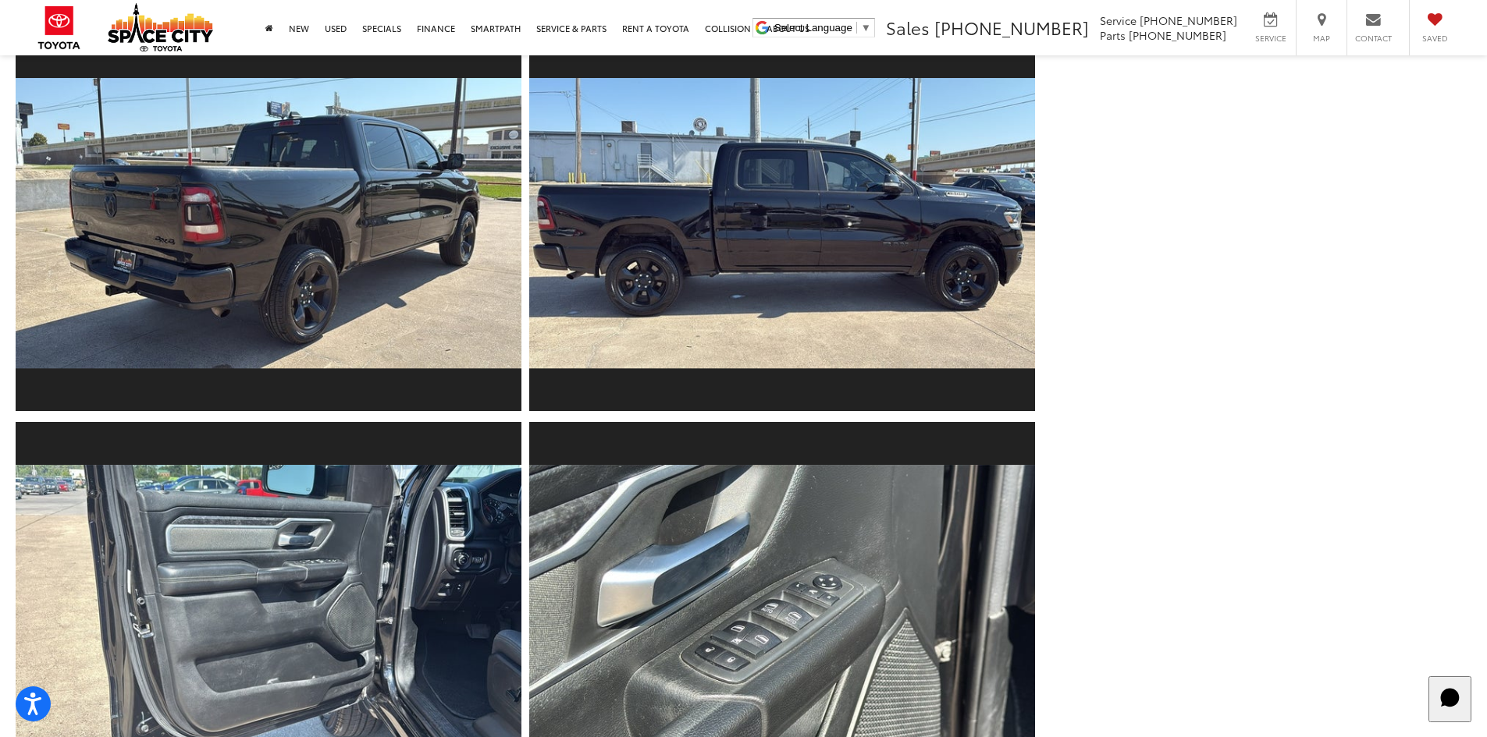
scroll to position [0, 0]
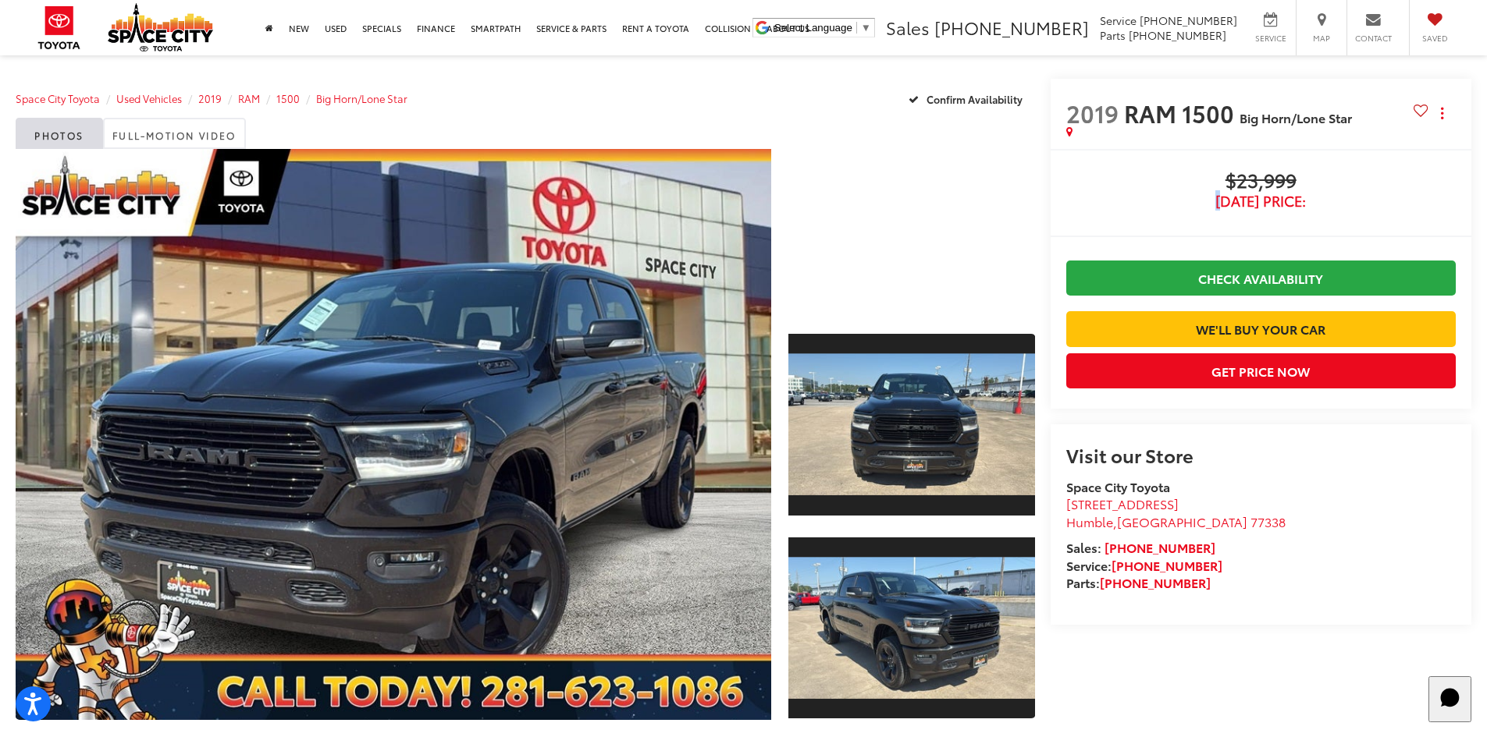
click at [1310, 182] on div "$23,999 Today's Price:" at bounding box center [1260, 189] width 389 height 39
click at [1299, 180] on span "$23,999" at bounding box center [1260, 181] width 389 height 23
drag, startPoint x: 1299, startPoint y: 180, endPoint x: 1215, endPoint y: 180, distance: 84.3
click at [1215, 180] on span "$23,999" at bounding box center [1260, 181] width 389 height 23
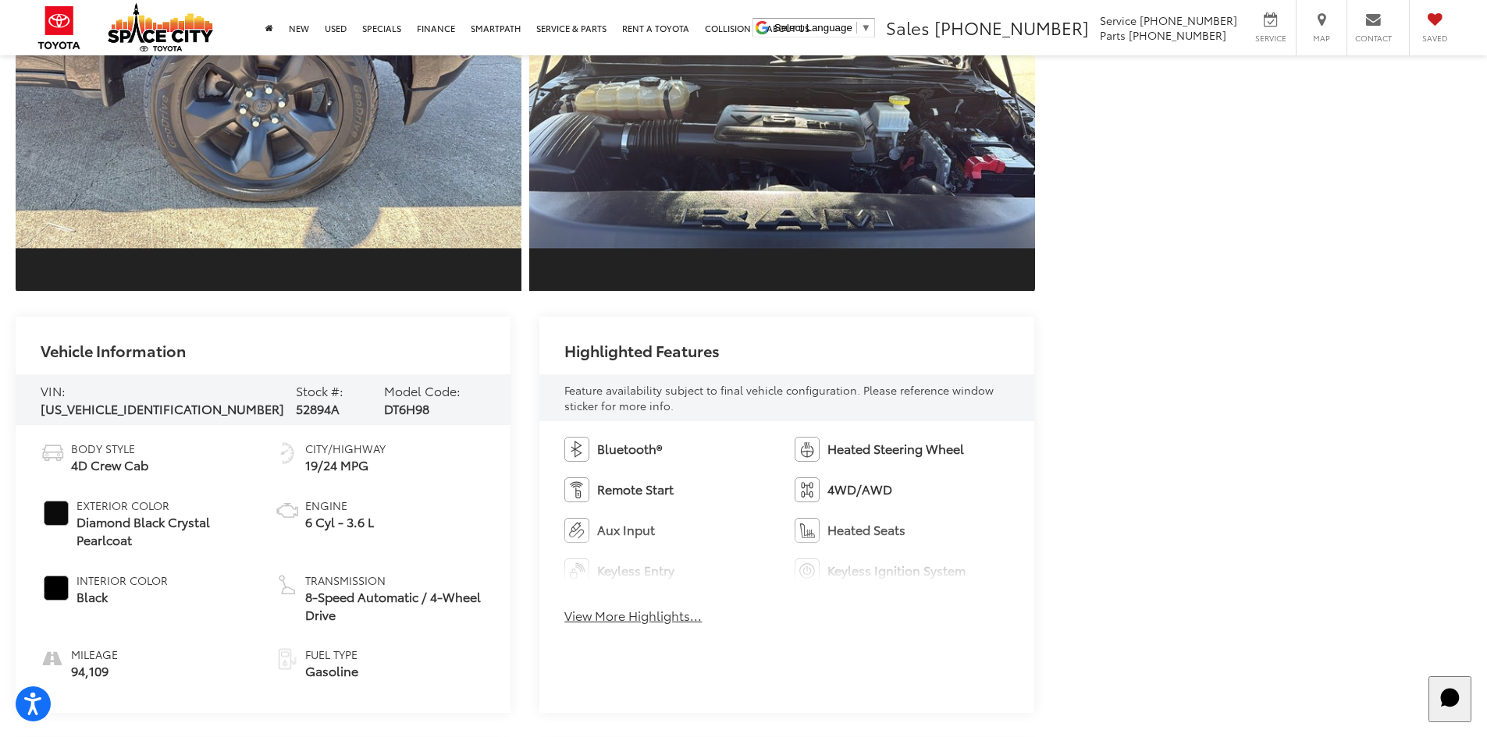
scroll to position [6399, 0]
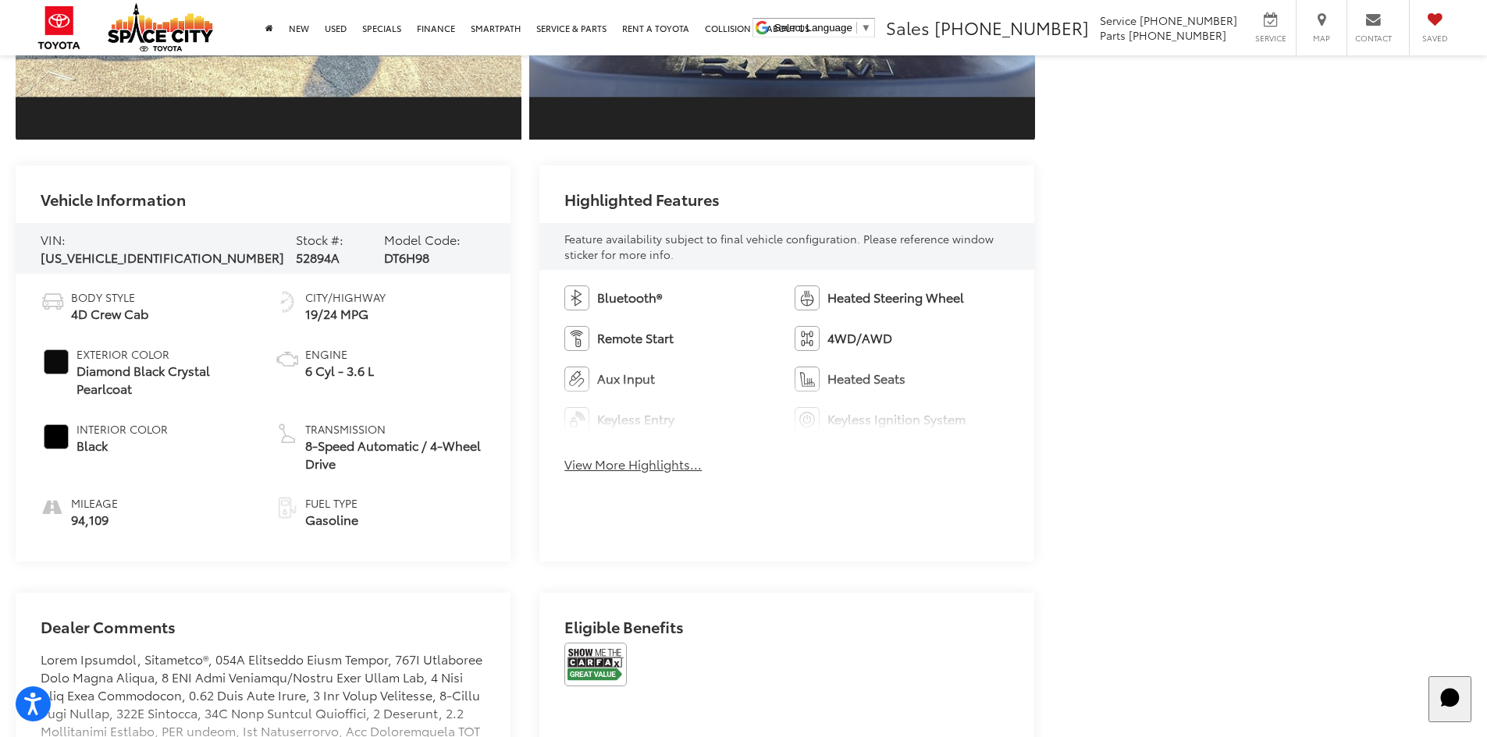
click at [296, 251] on span "52894A" at bounding box center [318, 257] width 44 height 18
copy span "52894A"
click at [619, 633] on h2 "Eligible Benefits" at bounding box center [786, 630] width 445 height 25
click at [619, 643] on img at bounding box center [595, 665] width 62 height 44
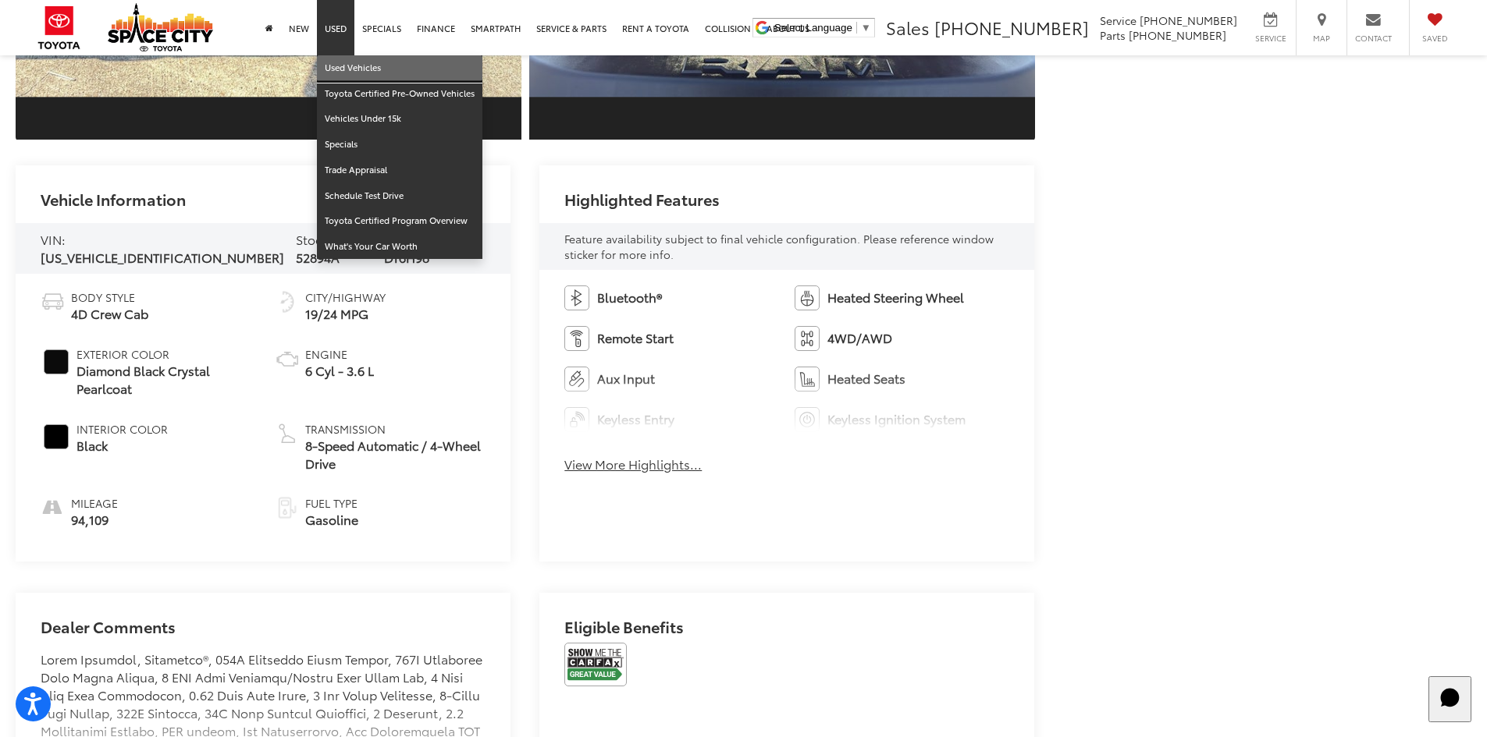
click at [329, 75] on link "Used Vehicles" at bounding box center [399, 68] width 165 height 26
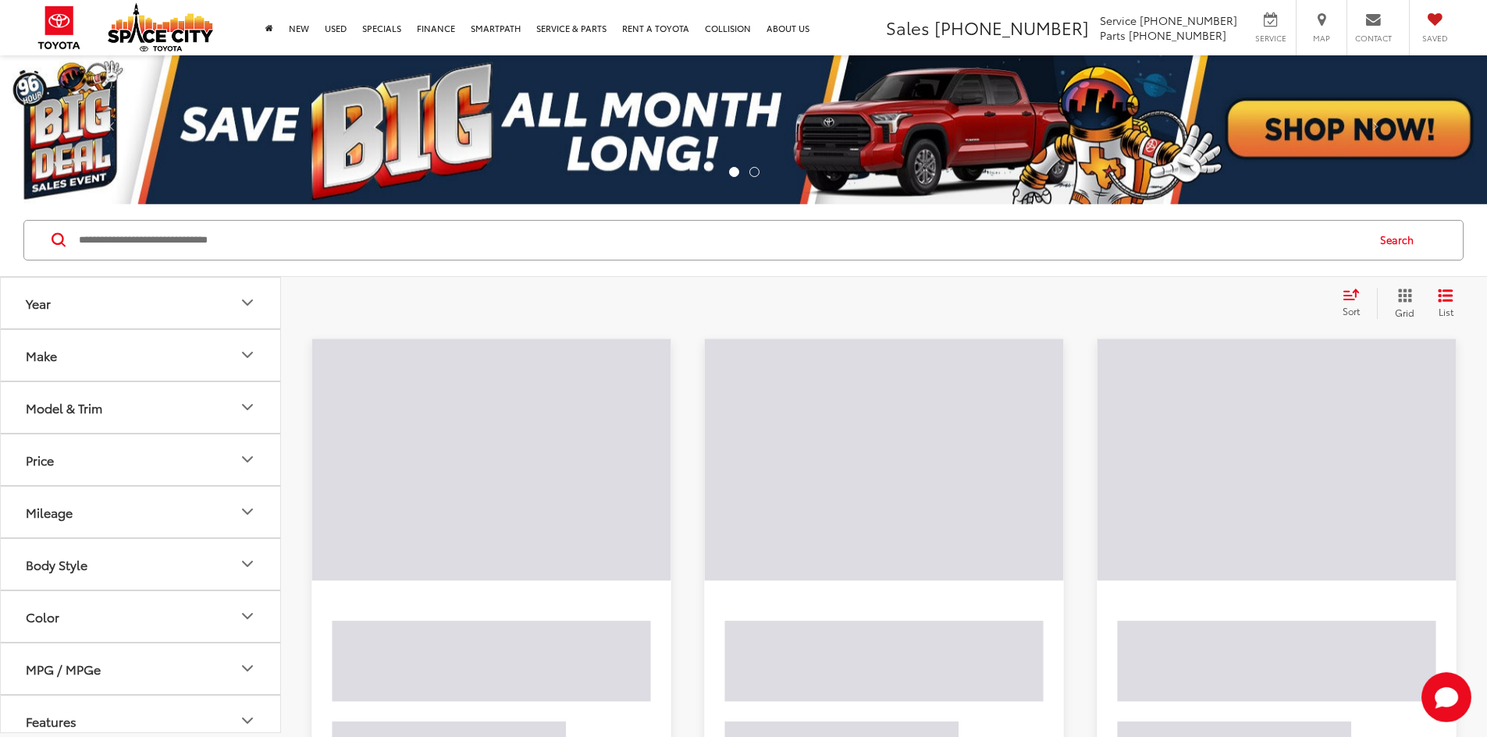
click at [278, 223] on input "Search by Make, Model, or Keyword" at bounding box center [721, 240] width 1288 height 37
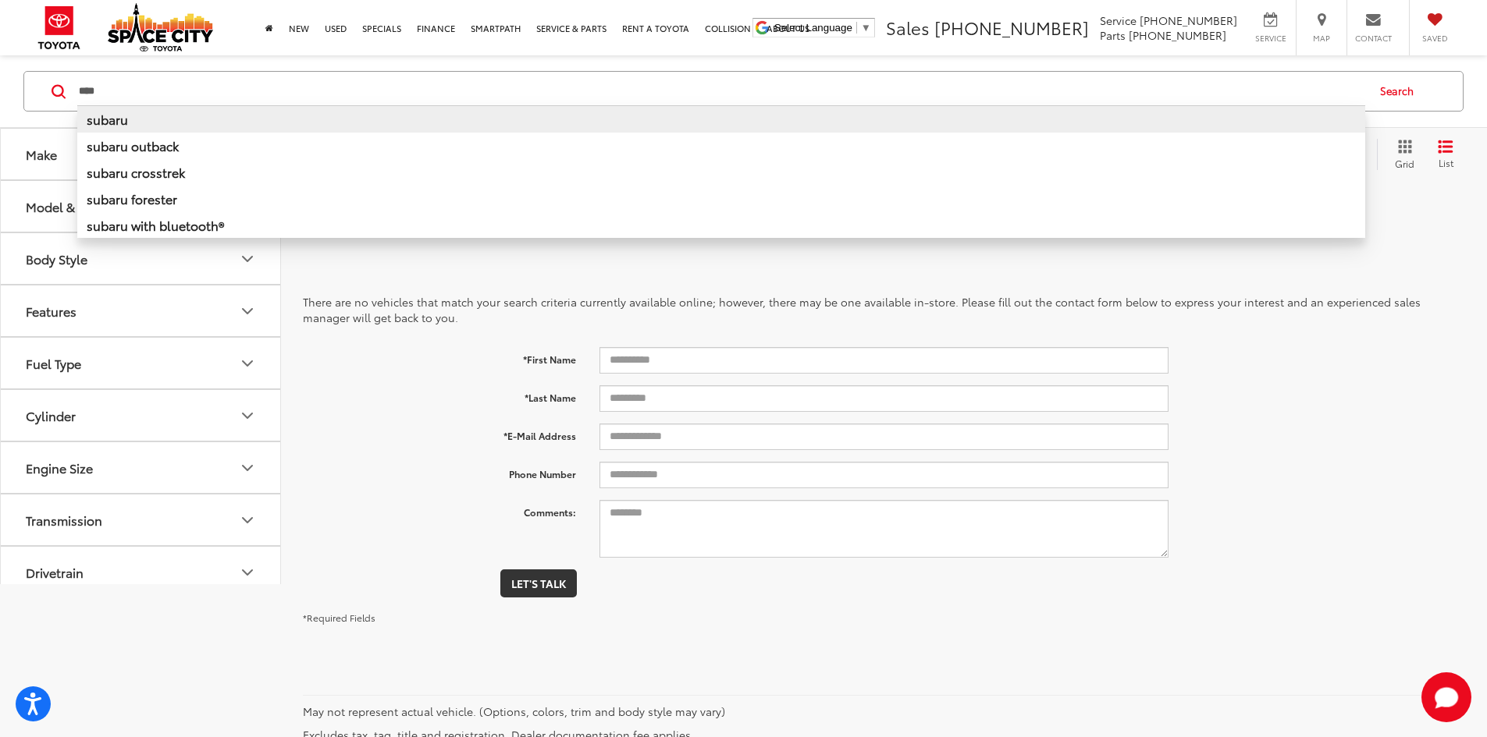
click at [239, 121] on li "subaru" at bounding box center [721, 118] width 1288 height 27
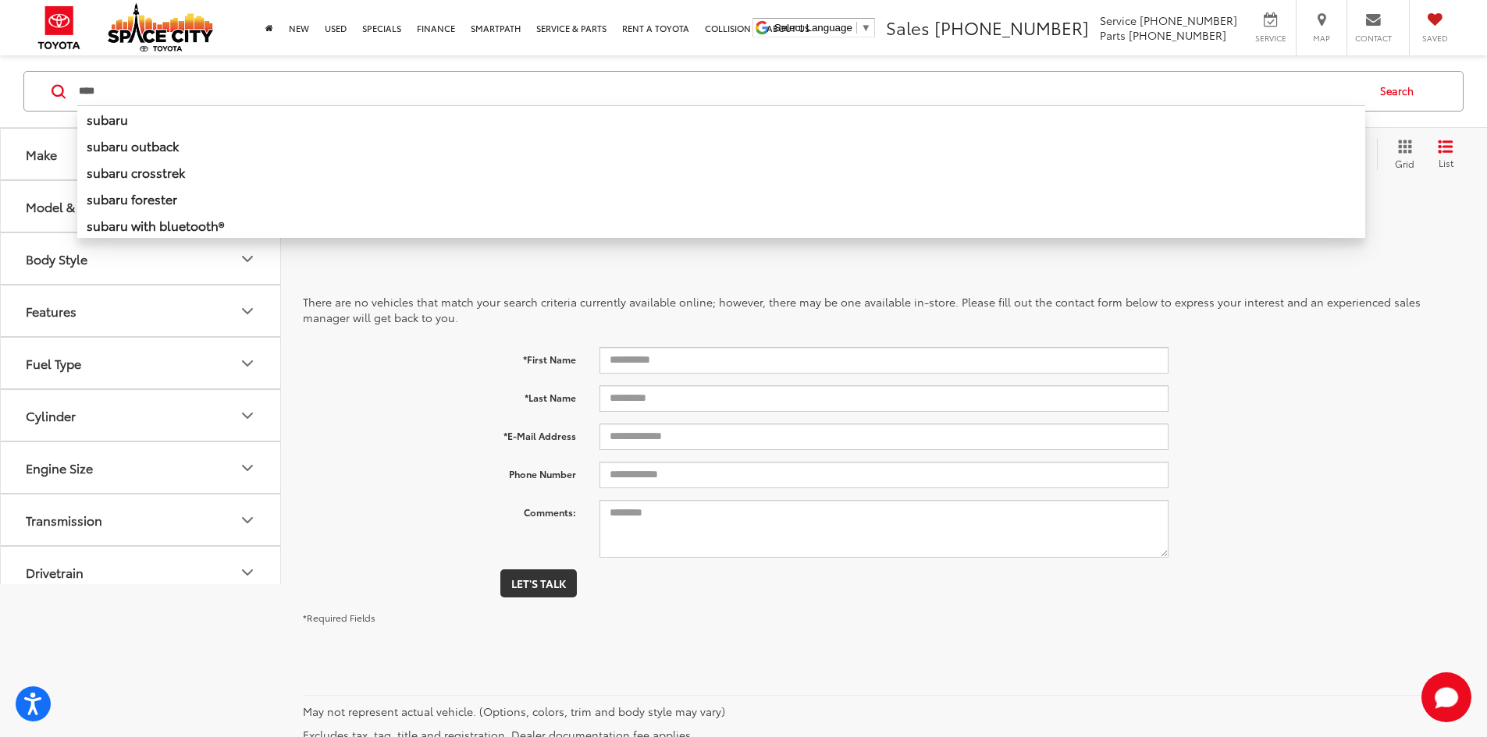
type input "******"
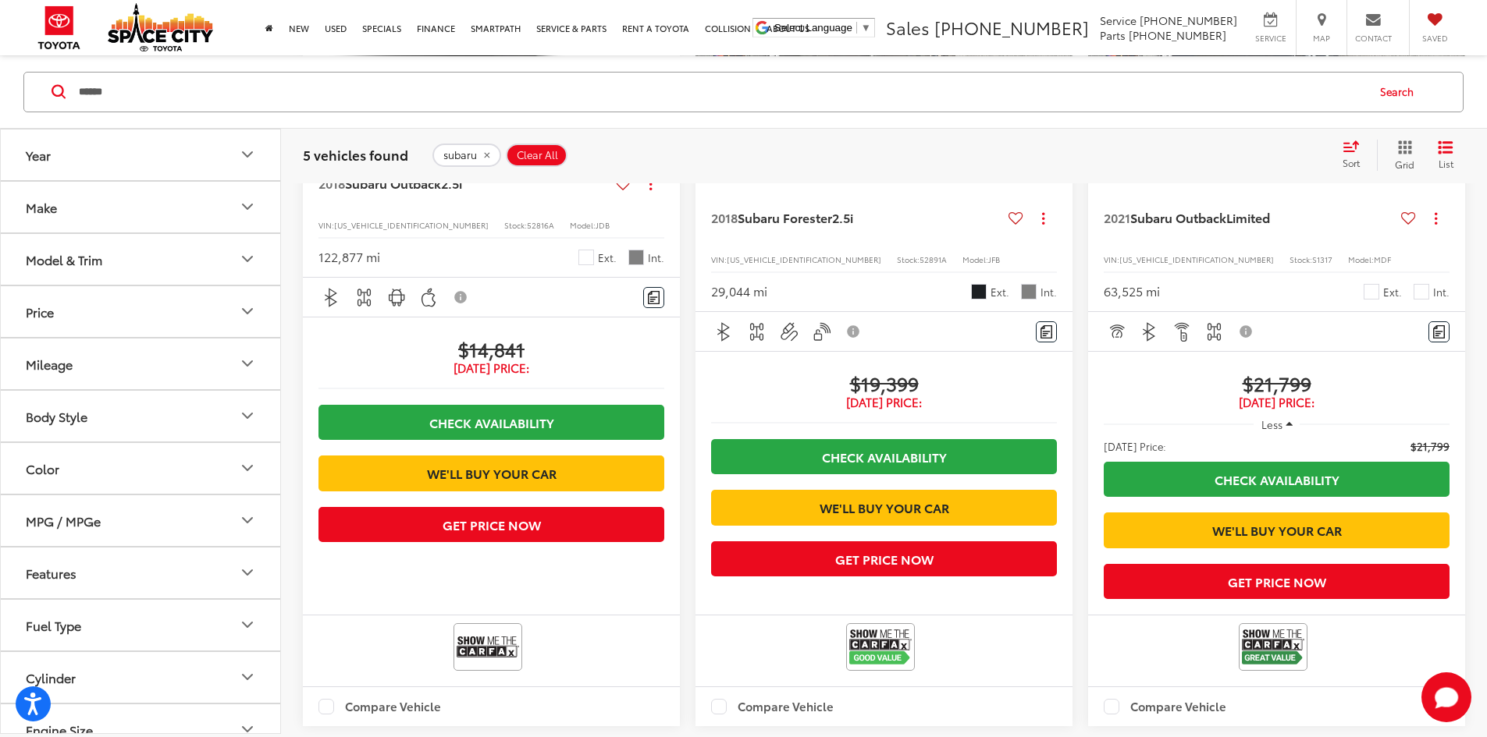
scroll to position [312, 0]
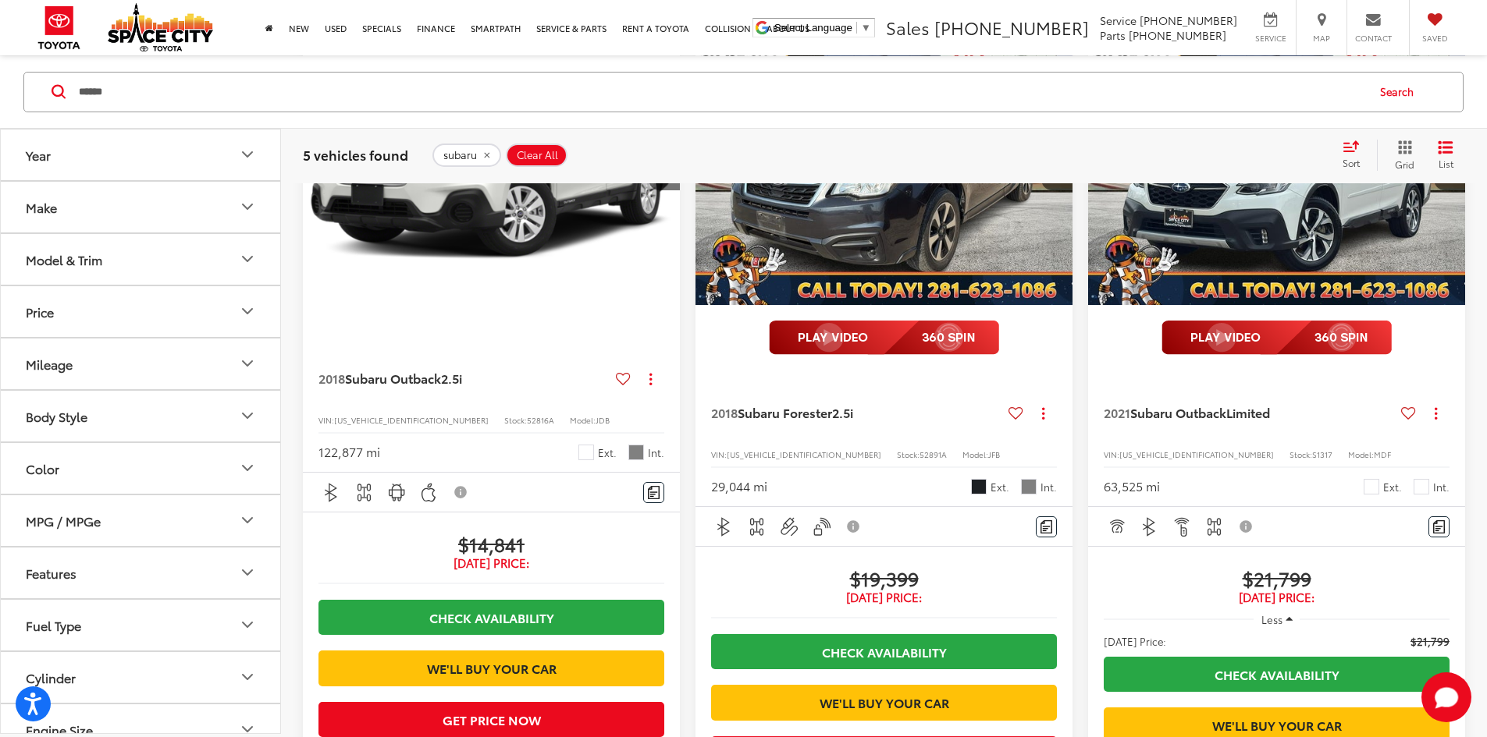
drag, startPoint x: 958, startPoint y: 359, endPoint x: 958, endPoint y: 349, distance: 10.1
click at [1088, 371] on div "2021 Subaru Outback Limited Copy Link Share Print View Details VIN: 4S4BTAMC6M3…" at bounding box center [1276, 439] width 377 height 137
click at [1130, 403] on span "Subaru Outback" at bounding box center [1178, 412] width 96 height 18
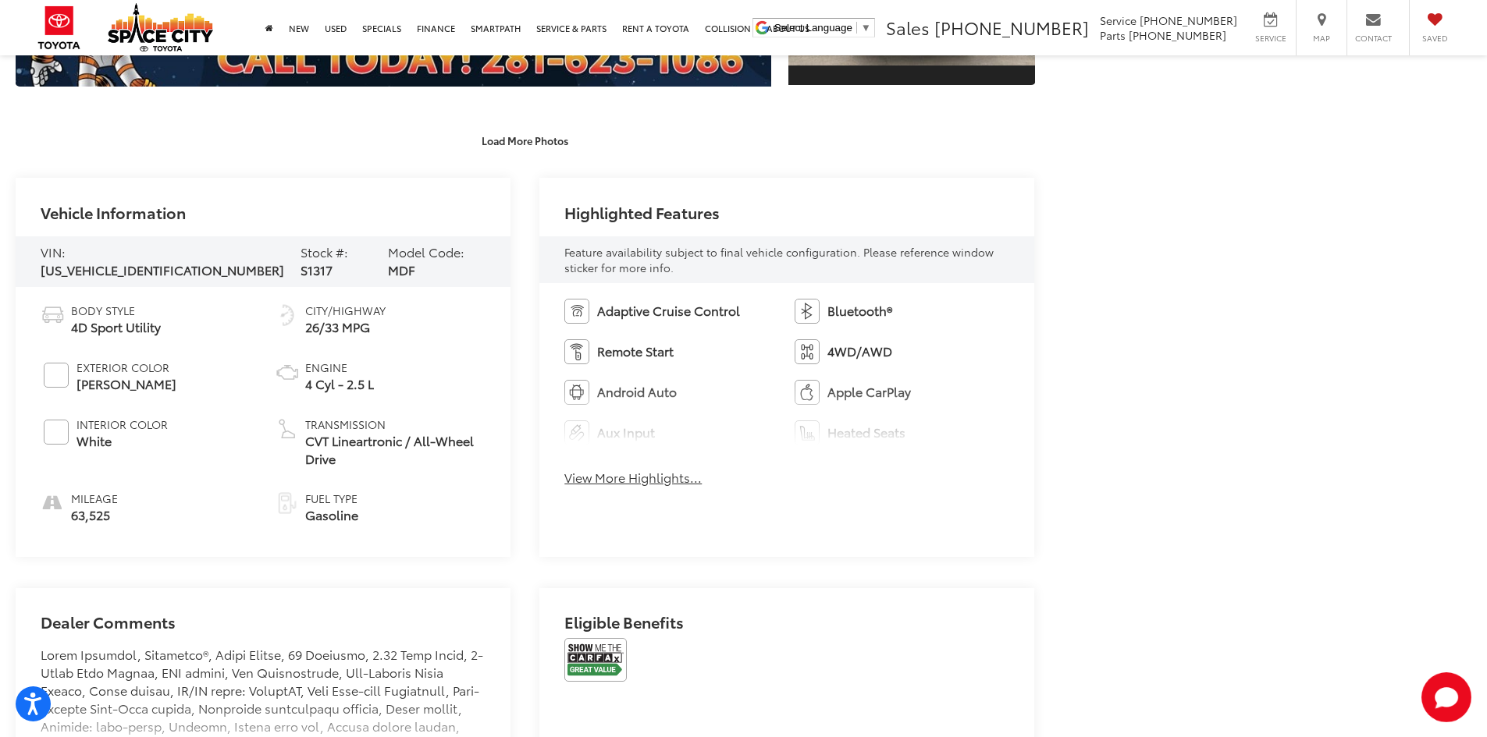
scroll to position [624, 0]
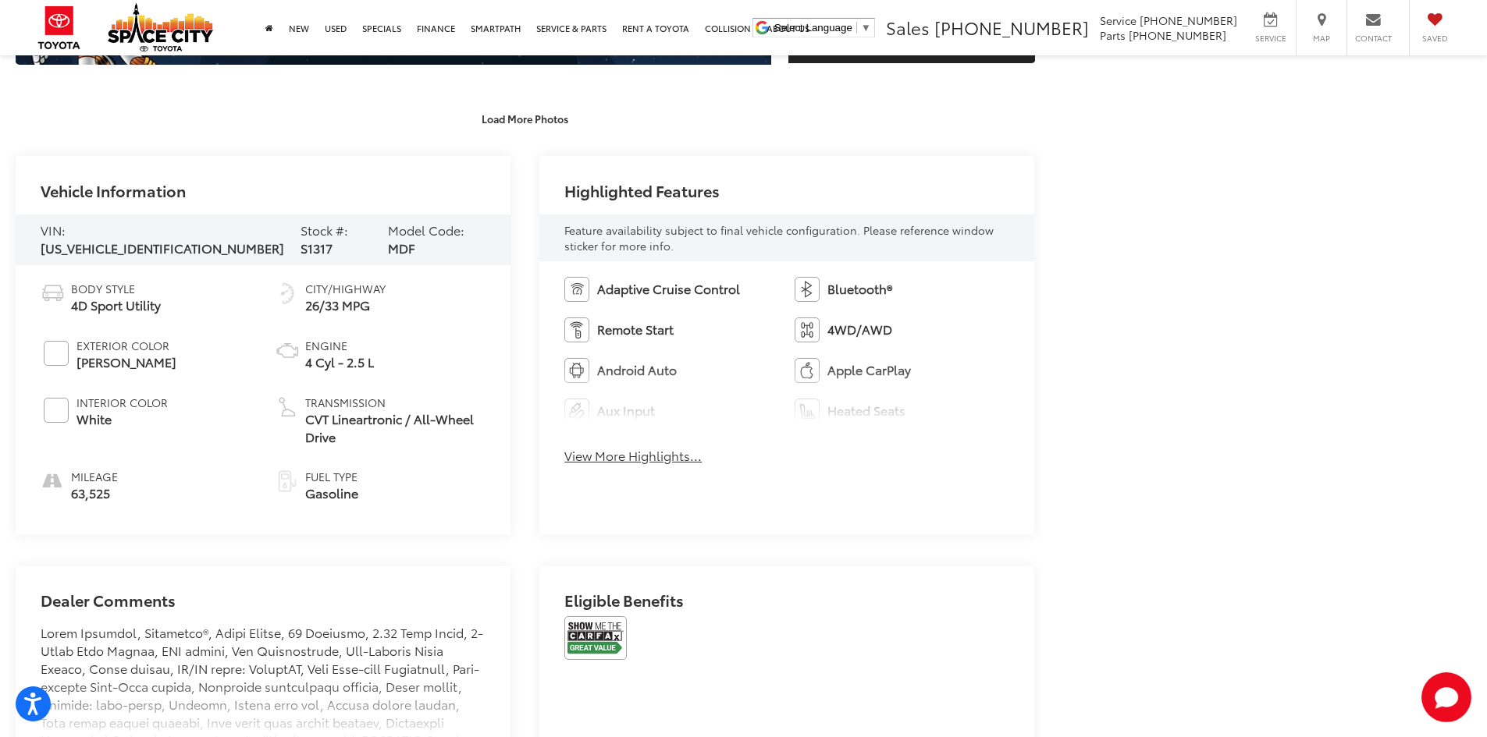
click at [602, 606] on h2 "Eligible Benefits" at bounding box center [786, 604] width 445 height 25
click at [601, 651] on img at bounding box center [595, 639] width 62 height 44
